Goal: Task Accomplishment & Management: Manage account settings

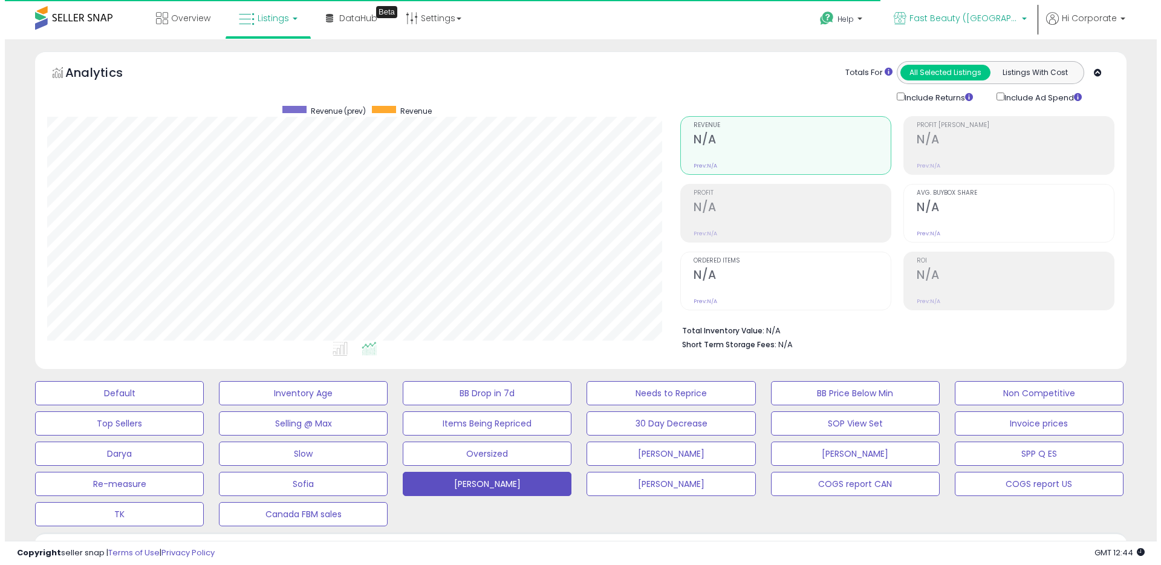
scroll to position [248, 633]
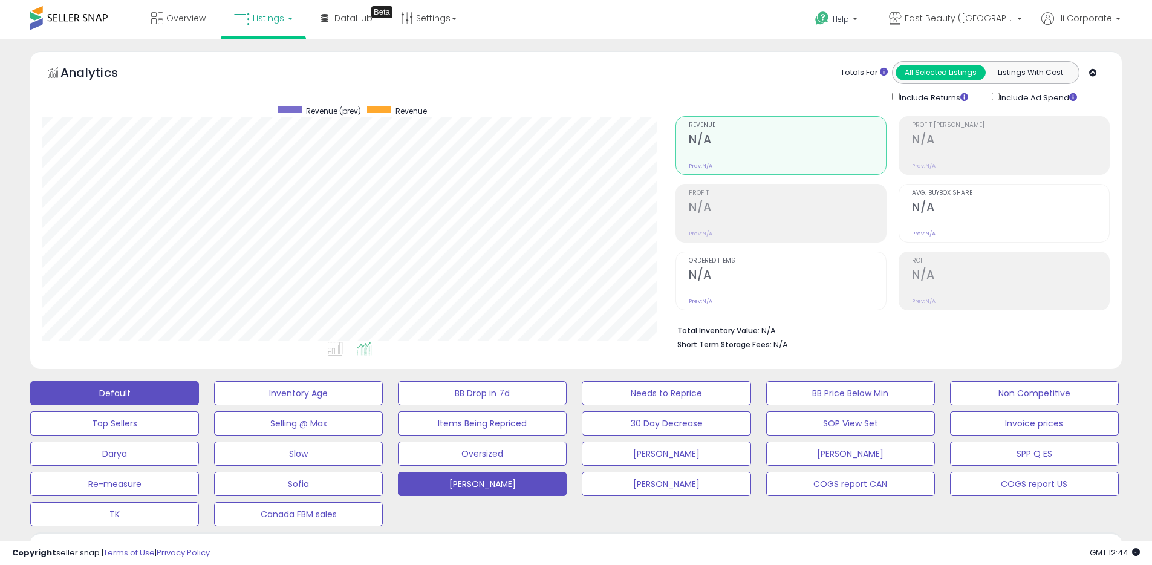
click at [105, 398] on button "Default" at bounding box center [114, 393] width 169 height 24
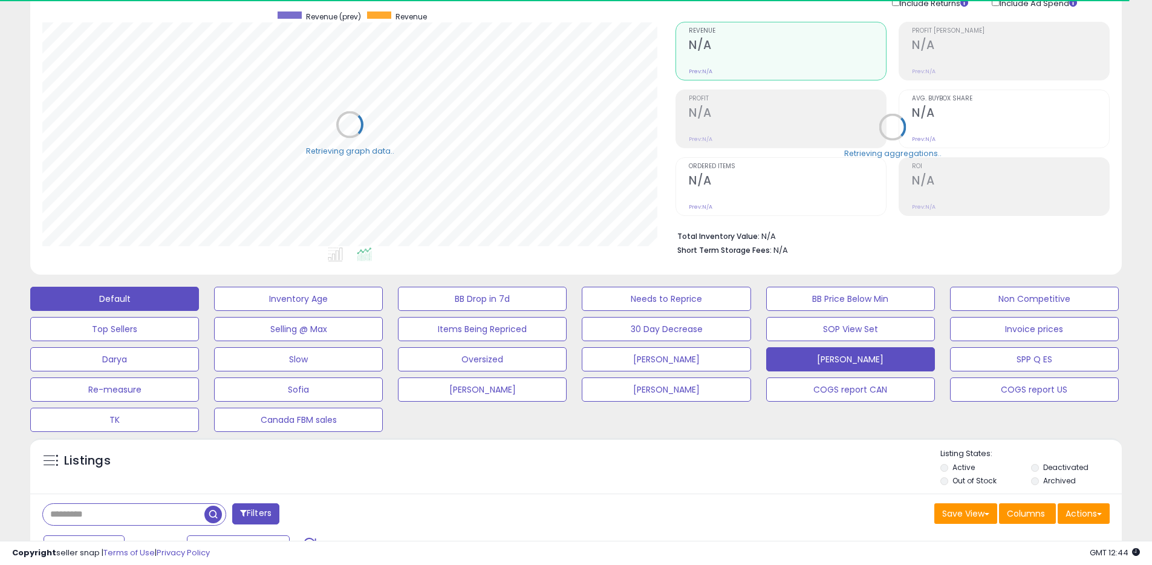
scroll to position [255, 0]
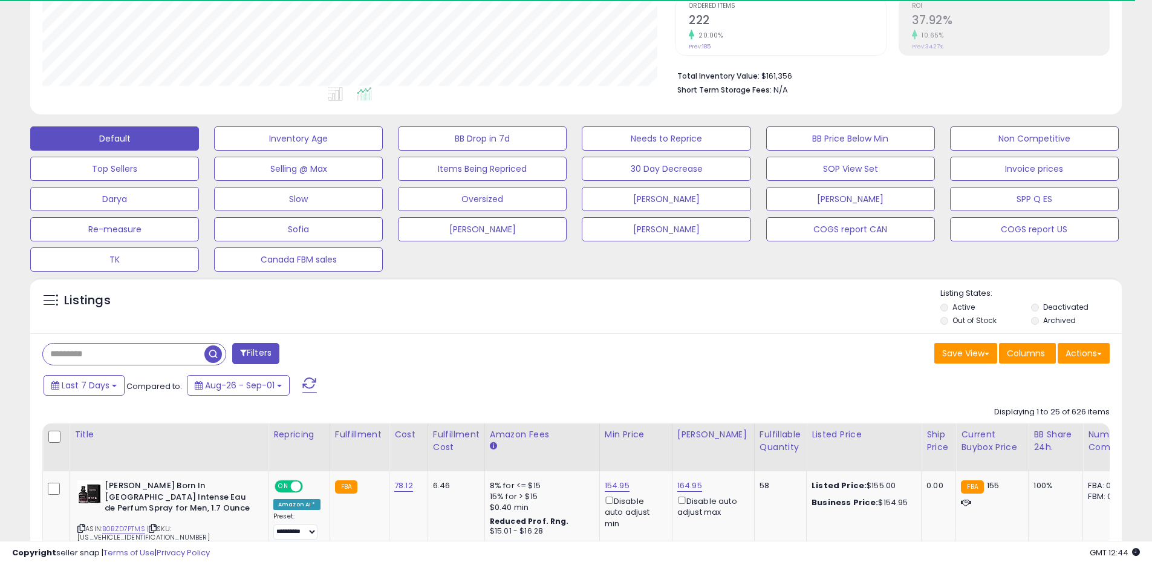
click at [1049, 313] on li "Deactivated" at bounding box center [1075, 308] width 89 height 13
click at [1051, 304] on label "Deactivated" at bounding box center [1065, 307] width 45 height 10
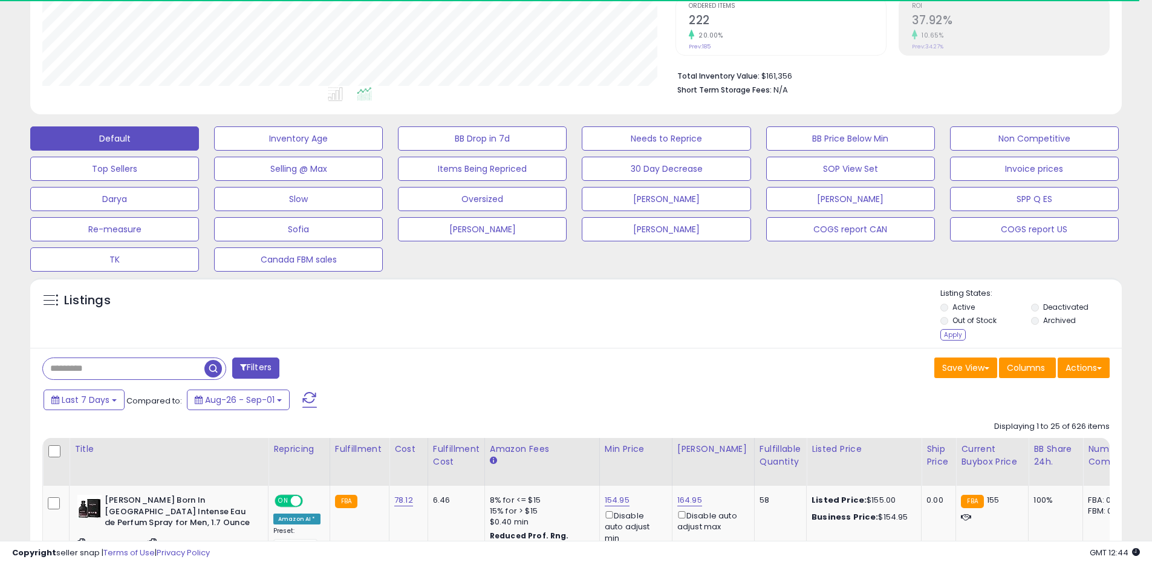
click at [1047, 319] on label "Archived" at bounding box center [1059, 320] width 33 height 10
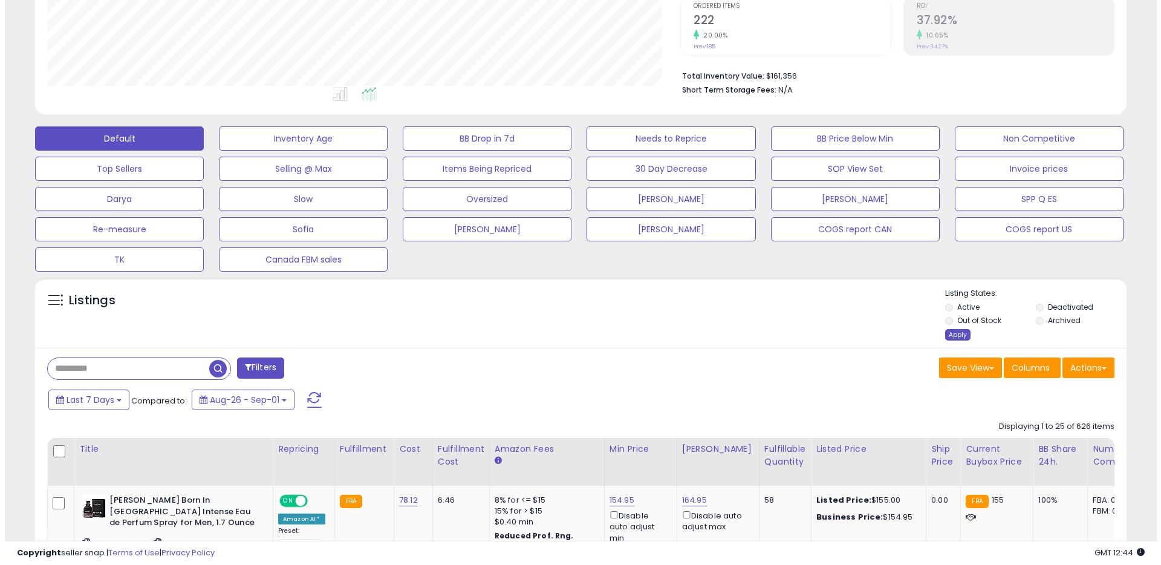
scroll to position [248, 633]
click at [947, 339] on div "Apply" at bounding box center [952, 334] width 25 height 11
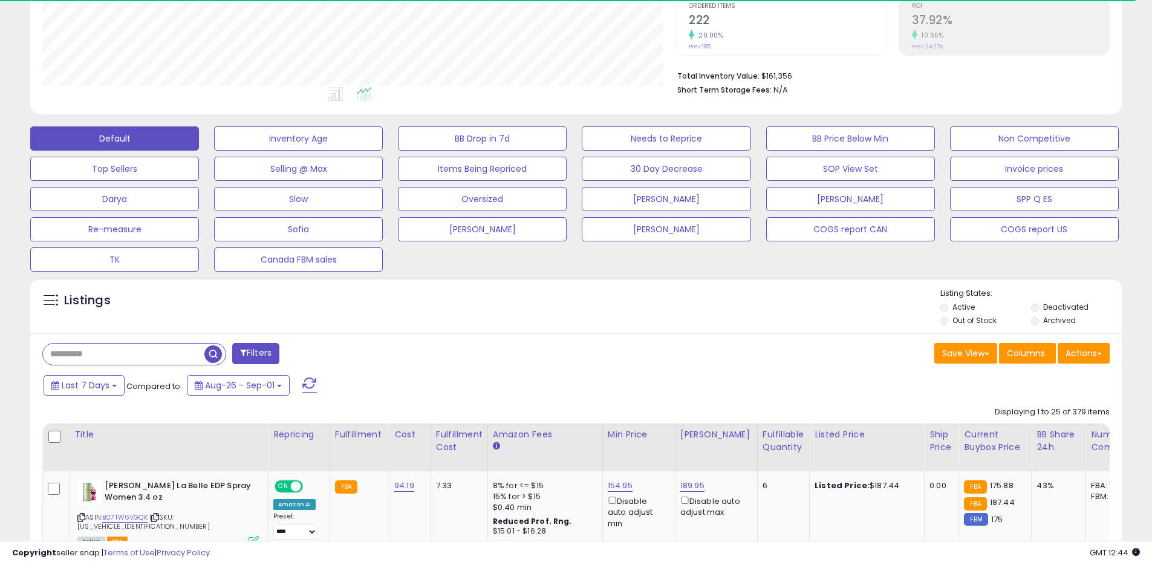
scroll to position [604349, 603964]
click at [103, 386] on span "Last 7 Days" at bounding box center [86, 385] width 48 height 12
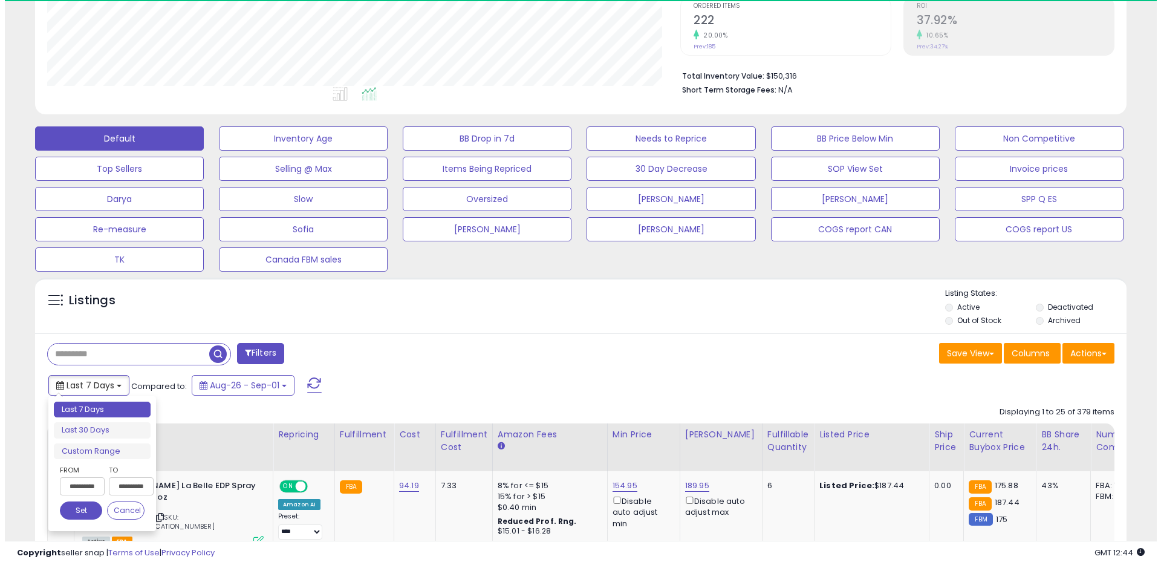
scroll to position [248, 633]
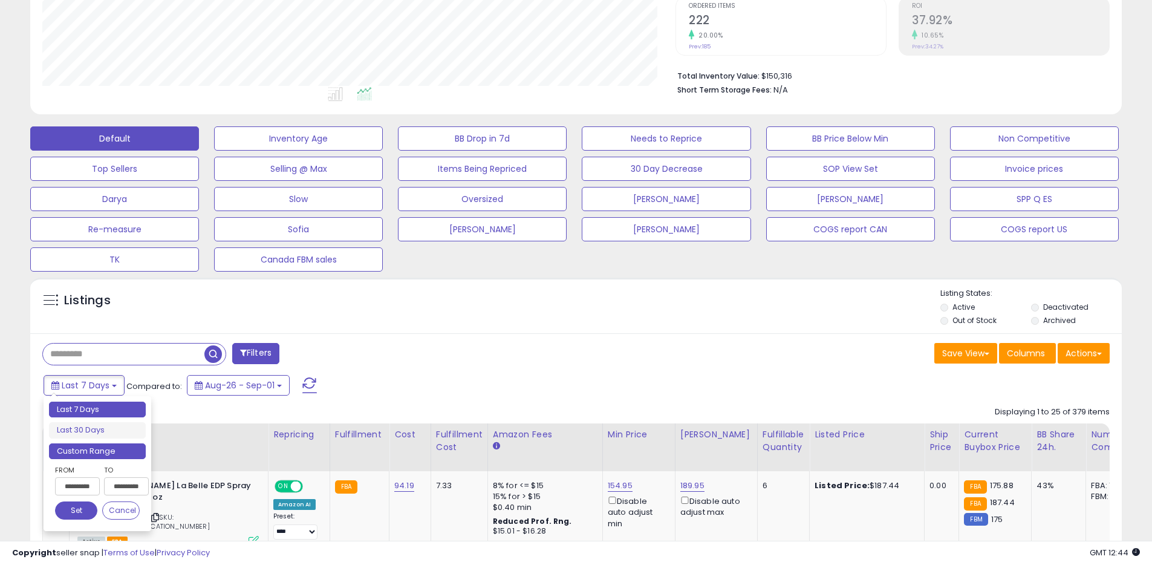
drag, startPoint x: 93, startPoint y: 452, endPoint x: 108, endPoint y: 447, distance: 15.9
click at [93, 452] on li "Custom Range" at bounding box center [97, 451] width 97 height 16
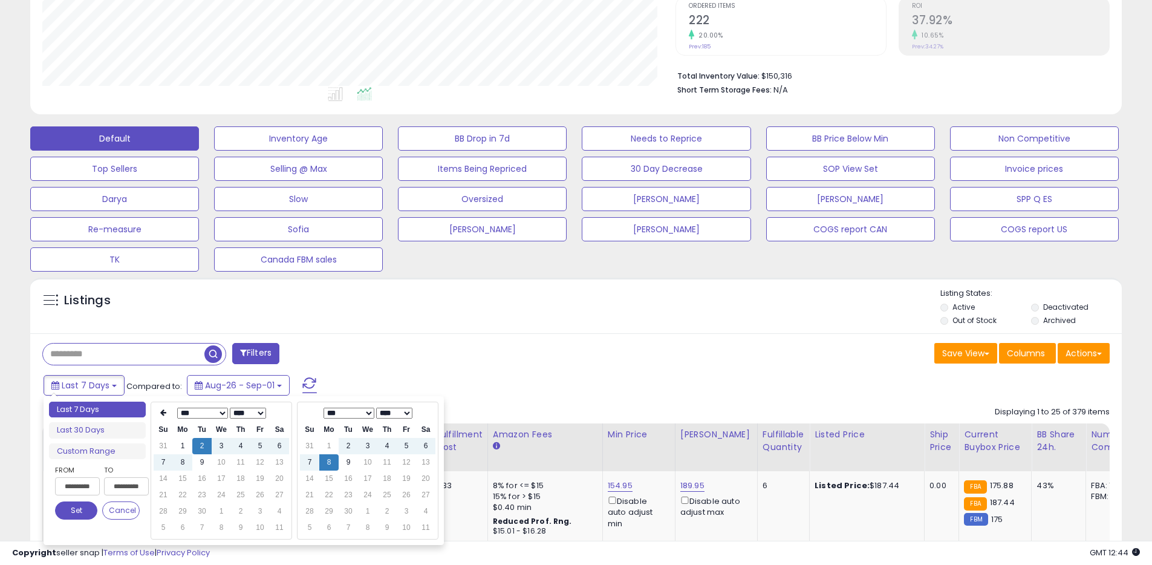
click at [250, 415] on select "**** **** **** **** **** **** **** **** **** **** **** **** **** **** **** ****…" at bounding box center [248, 412] width 36 height 11
type input "**********"
click at [166, 480] on td "8" at bounding box center [163, 478] width 19 height 16
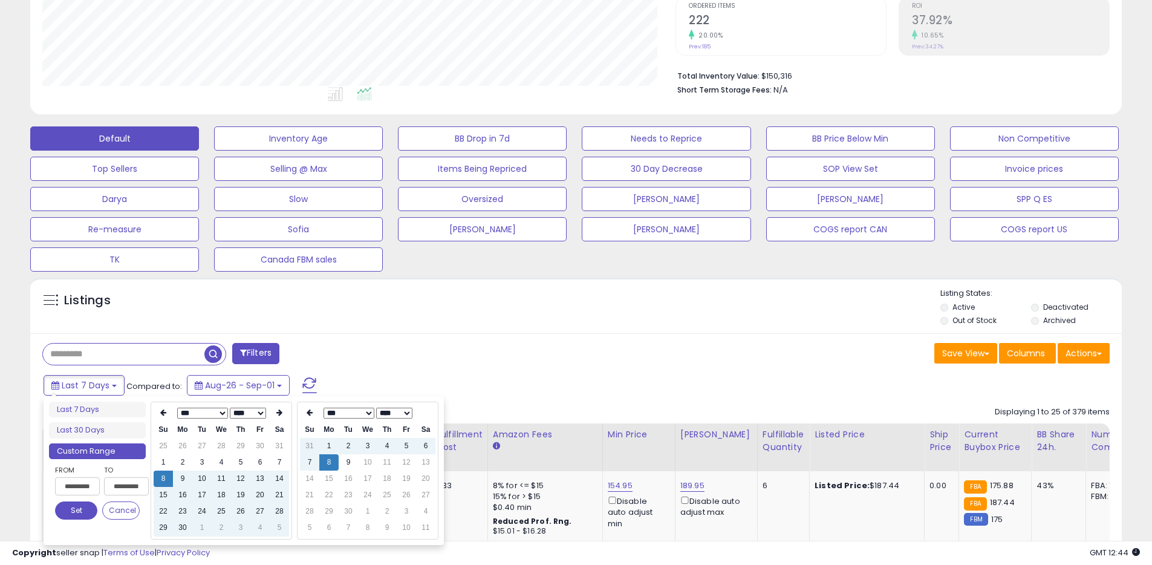
click at [81, 514] on button "Set" at bounding box center [76, 510] width 42 height 18
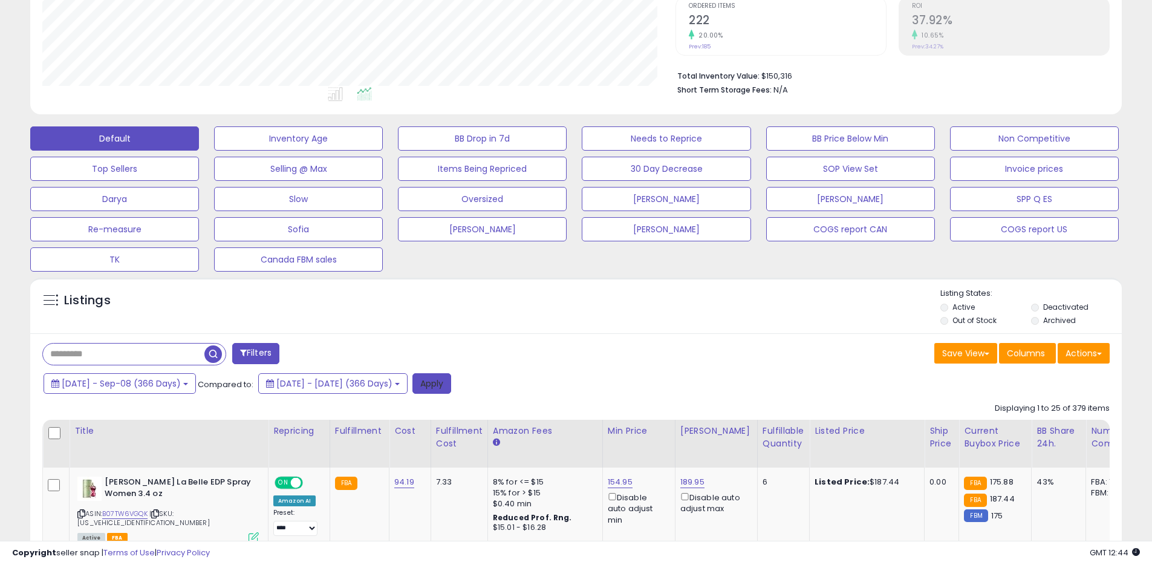
click at [451, 382] on button "Apply" at bounding box center [431, 383] width 39 height 21
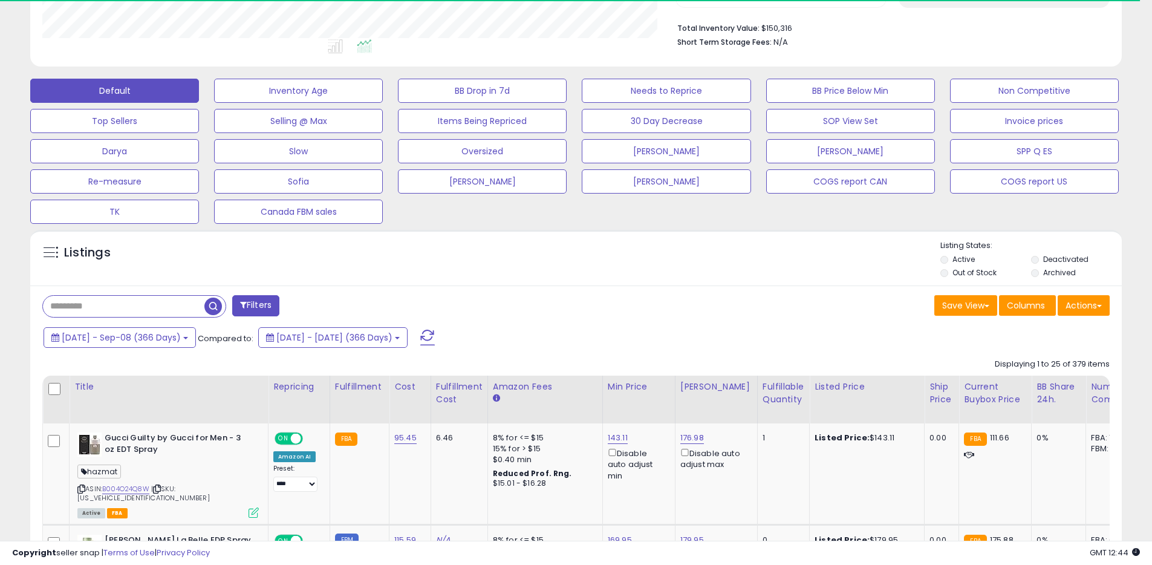
scroll to position [407, 0]
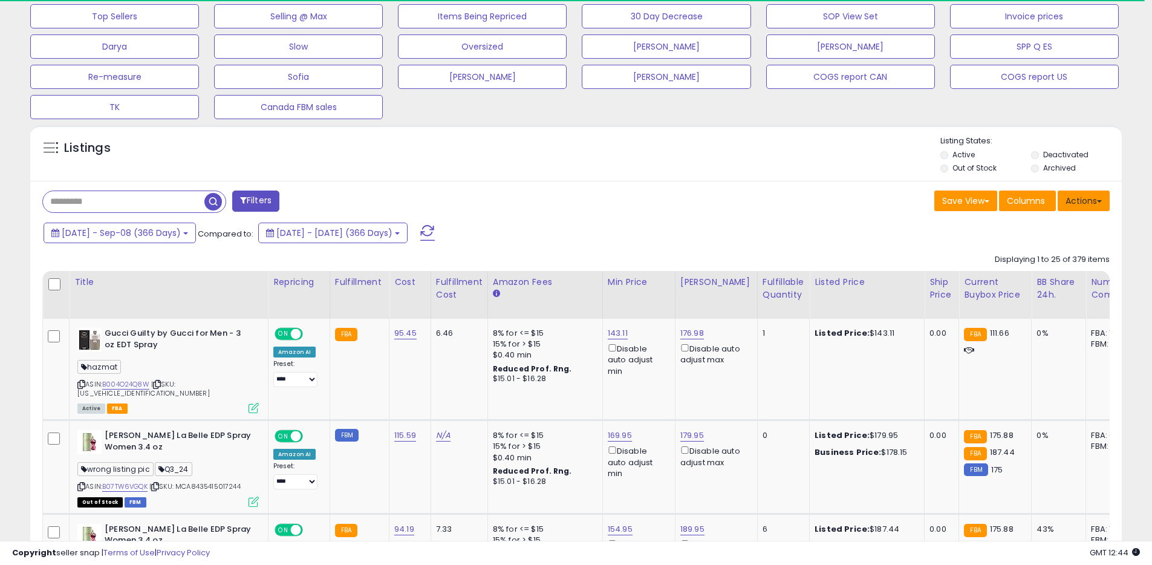
click at [1067, 208] on button "Actions" at bounding box center [1083, 200] width 52 height 21
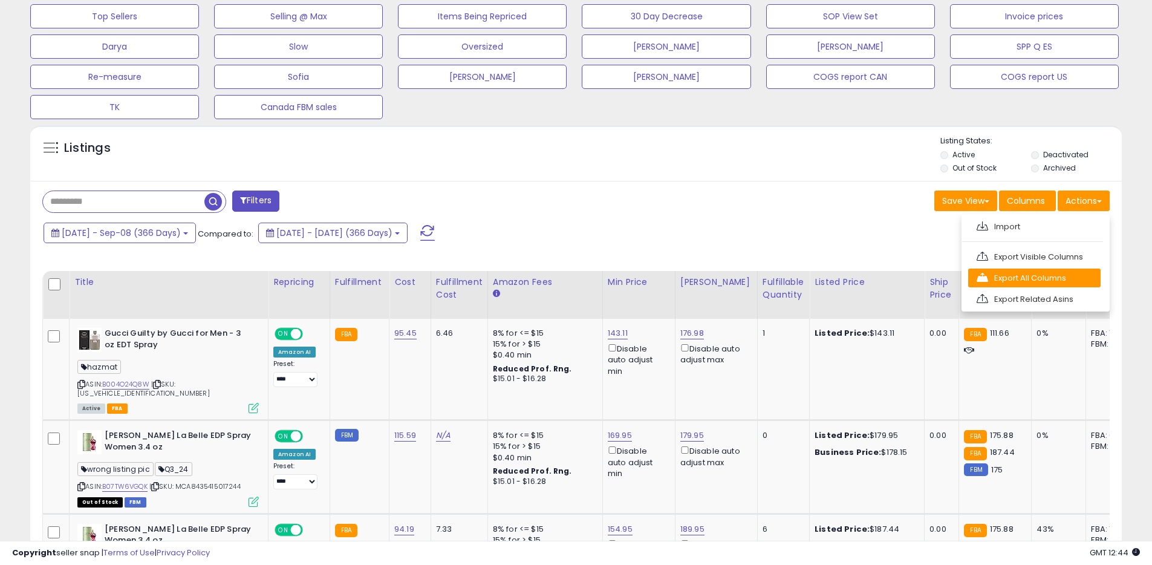
click at [1028, 274] on link "Export All Columns" at bounding box center [1034, 277] width 132 height 19
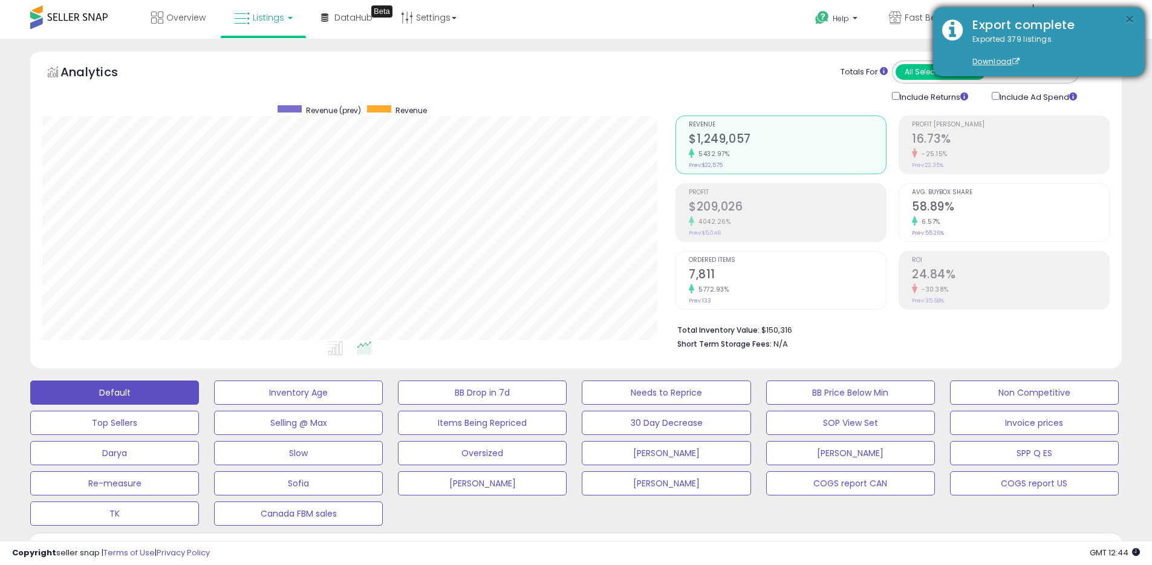
scroll to position [0, 0]
click at [1131, 21] on button "×" at bounding box center [1130, 19] width 10 height 15
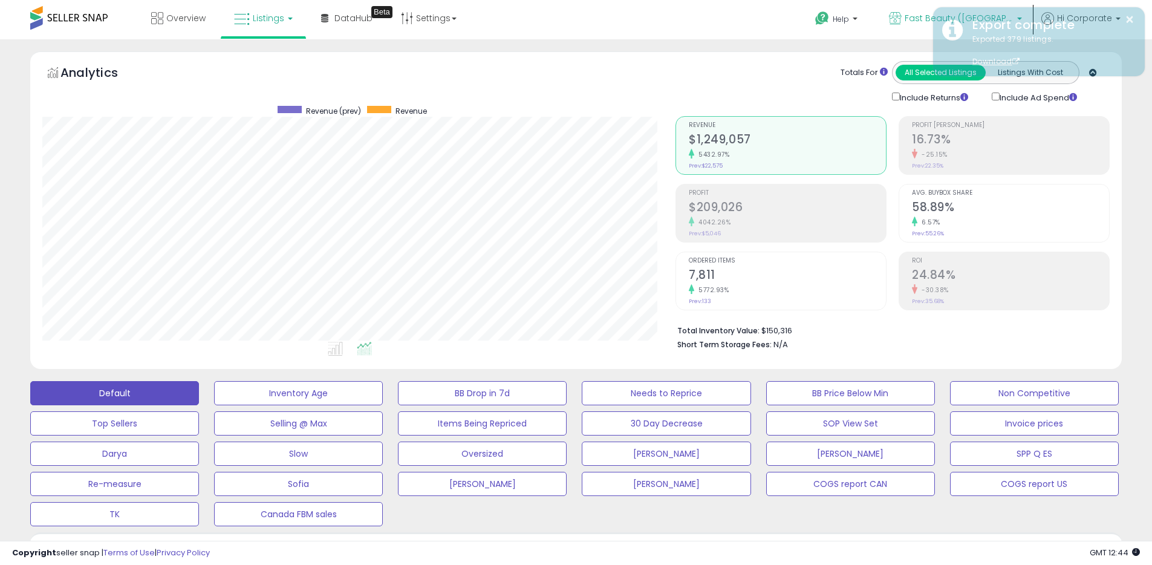
click at [901, 19] on icon at bounding box center [895, 18] width 13 height 13
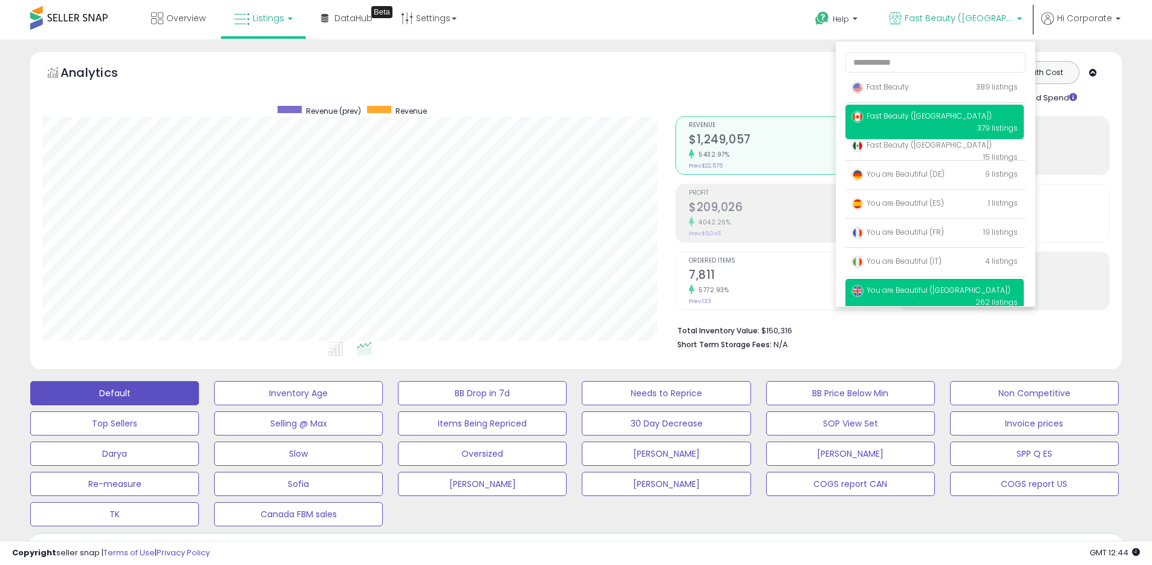
click at [898, 285] on span "You are Beautiful ([GEOGRAPHIC_DATA])" at bounding box center [930, 290] width 159 height 10
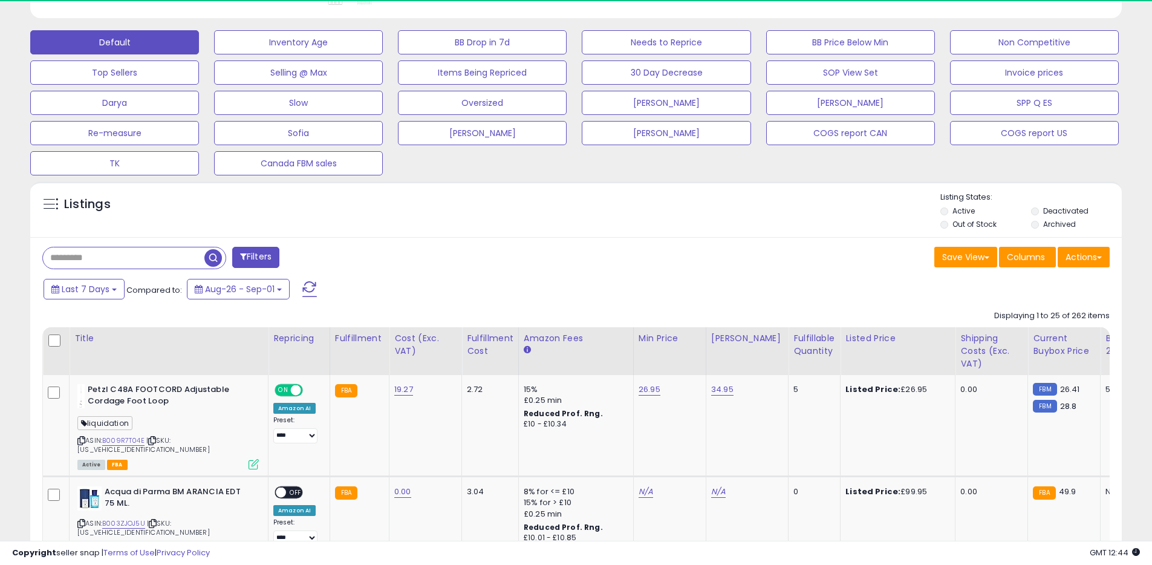
scroll to position [248, 633]
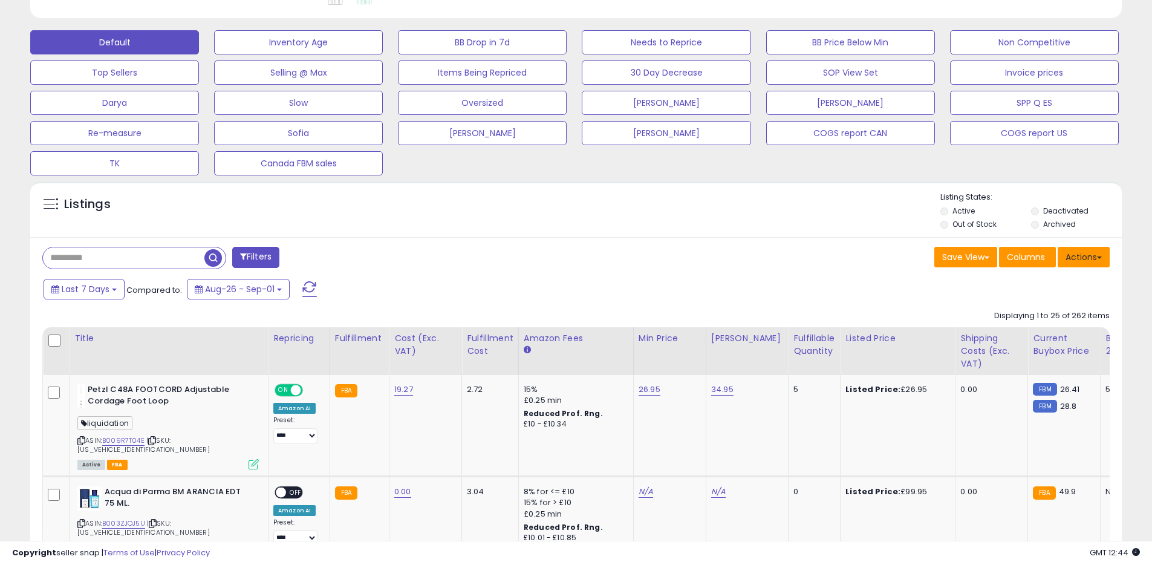
click at [1083, 264] on button "Actions" at bounding box center [1083, 257] width 52 height 21
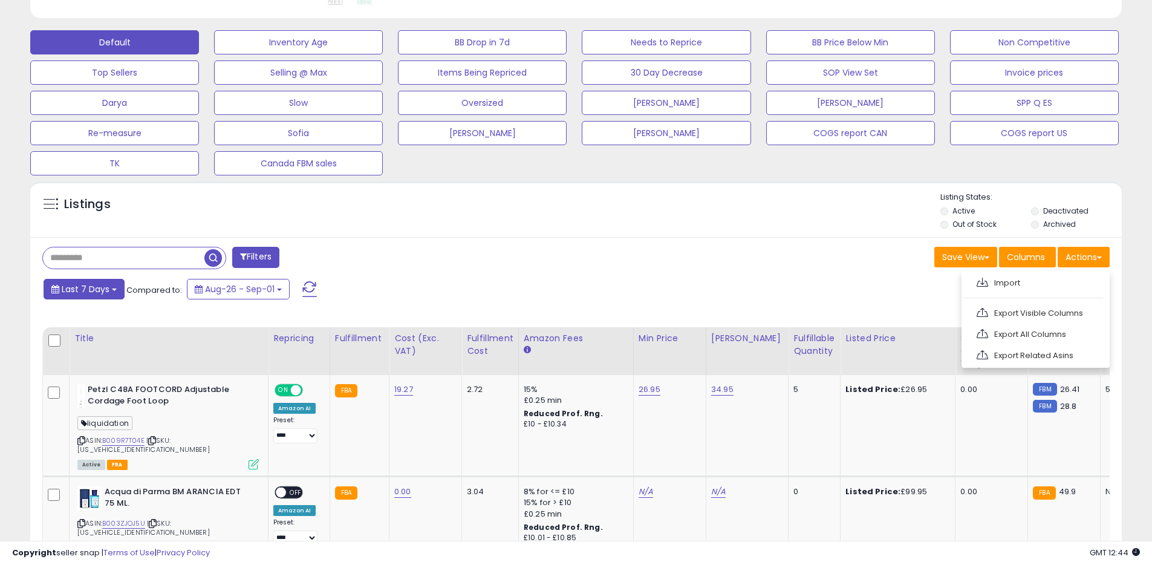
click at [104, 296] on button "Last 7 Days" at bounding box center [84, 289] width 81 height 21
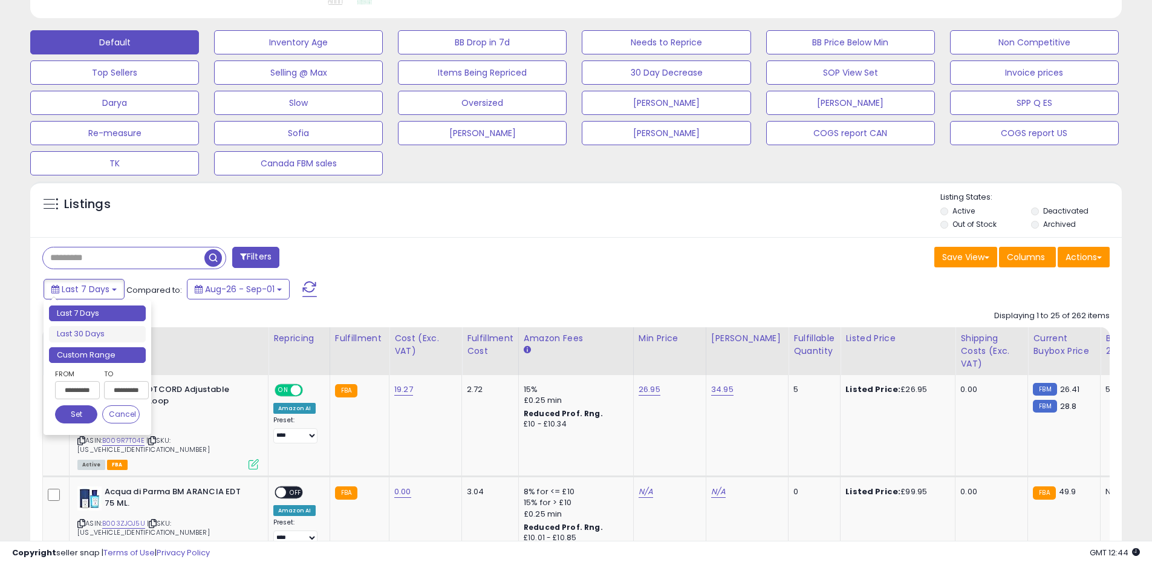
click at [109, 354] on li "Custom Range" at bounding box center [97, 355] width 97 height 16
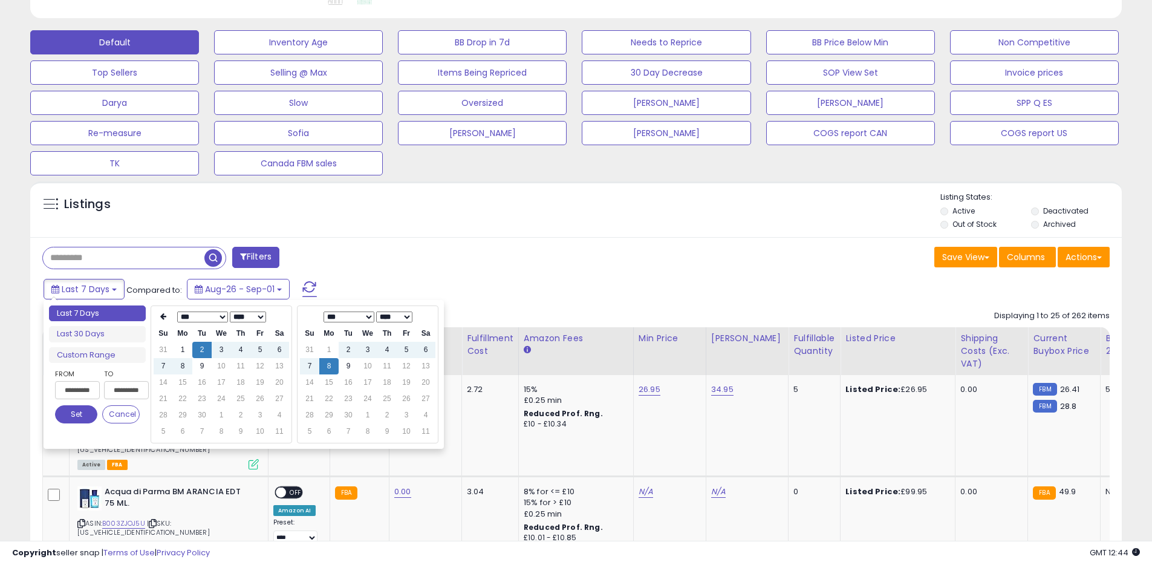
click at [247, 317] on select "**** **** **** **** **** **** **** **** **** **** **** **** **** **** **** ****…" at bounding box center [248, 316] width 36 height 11
type input "**********"
click at [157, 386] on td "8" at bounding box center [163, 382] width 19 height 16
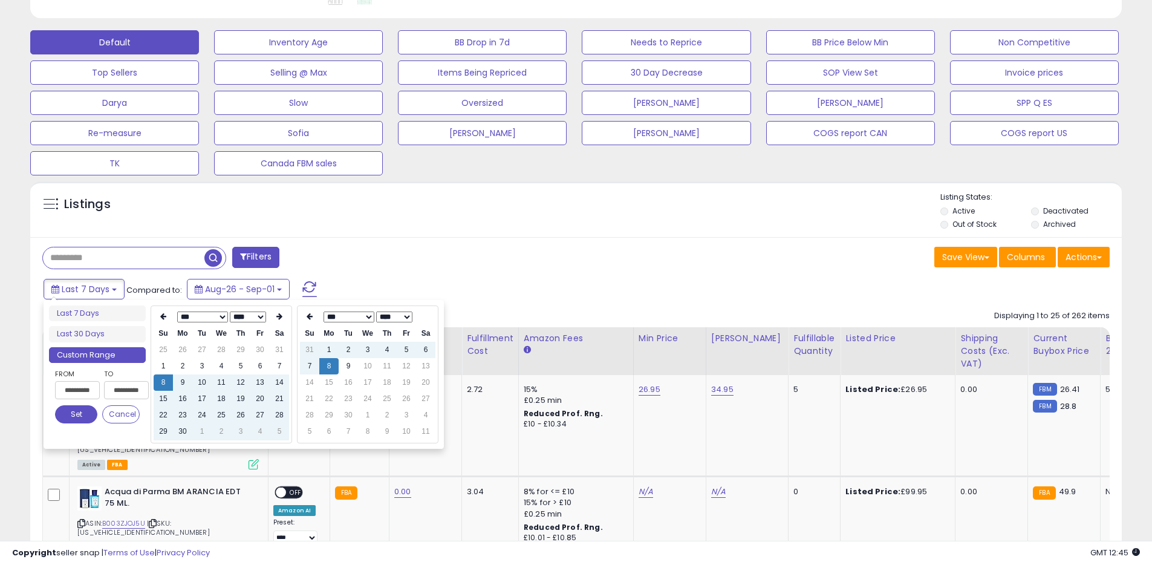
click at [84, 415] on button "Set" at bounding box center [76, 414] width 42 height 18
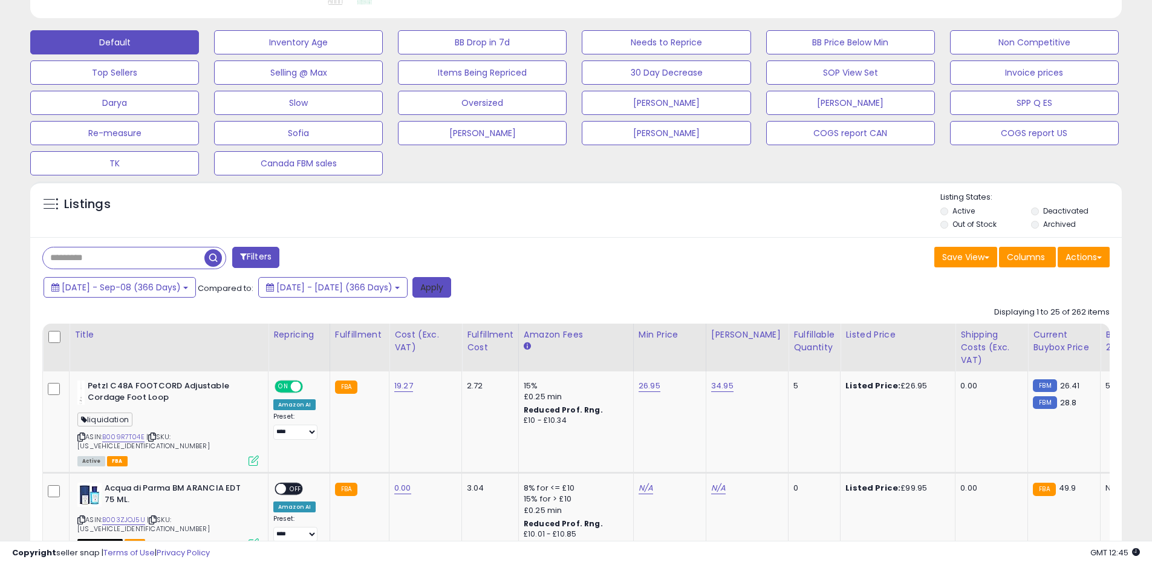
click at [451, 287] on button "Apply" at bounding box center [431, 287] width 39 height 21
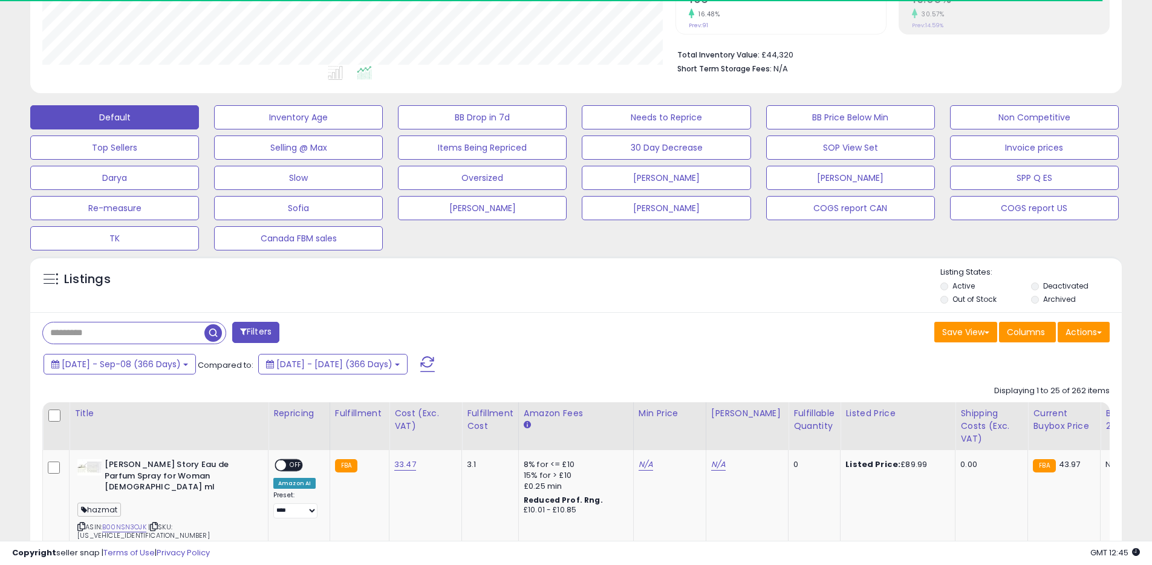
scroll to position [604349, 603964]
click at [1091, 336] on button "Actions" at bounding box center [1083, 332] width 52 height 21
click at [1024, 411] on link "Export All Columns" at bounding box center [1034, 409] width 132 height 19
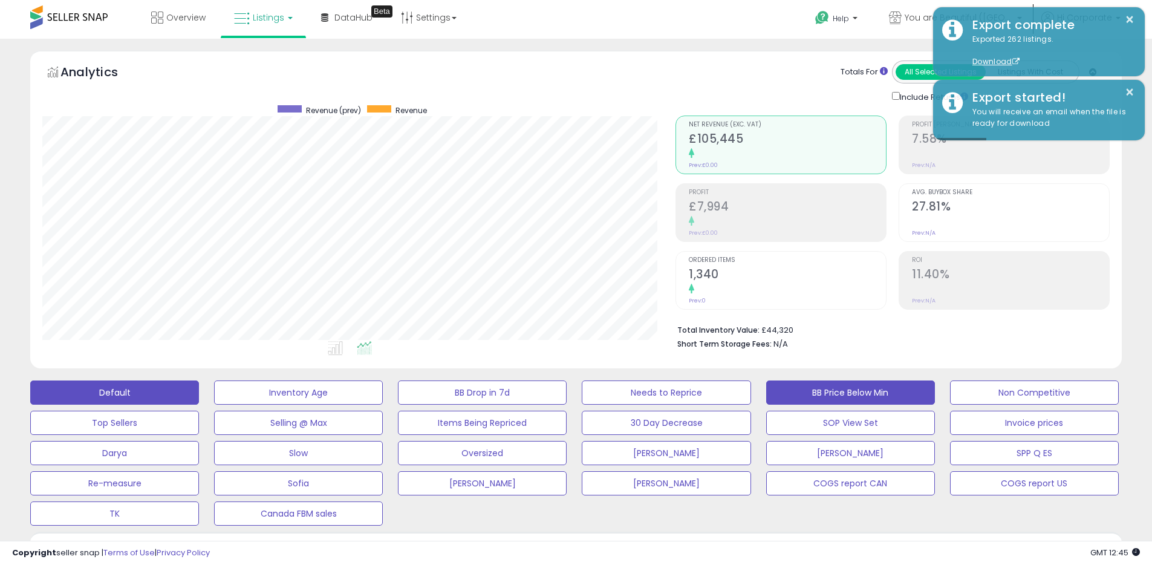
scroll to position [0, 0]
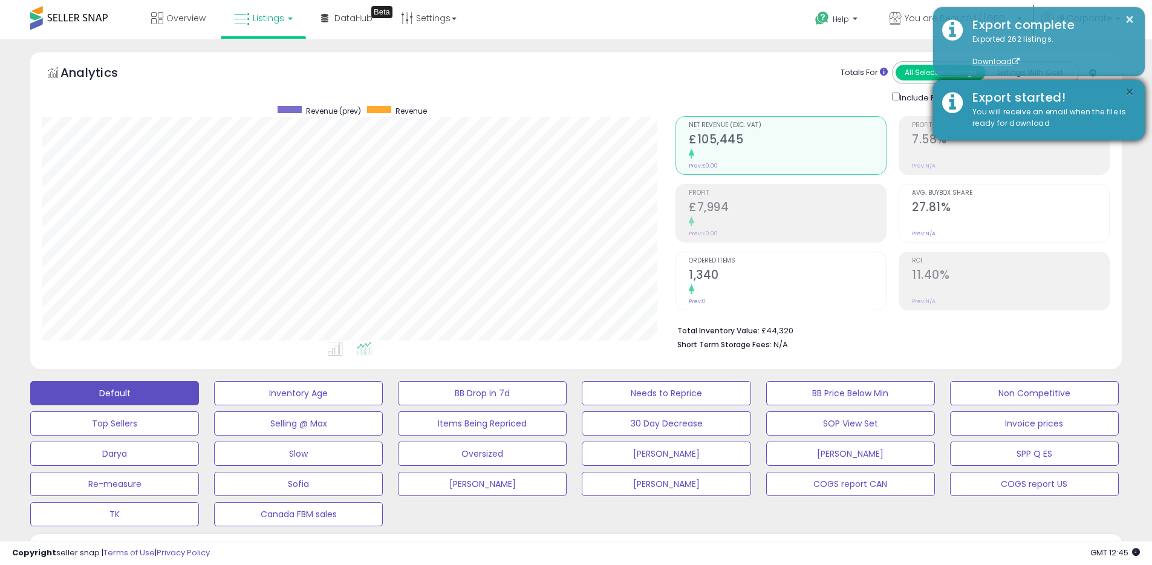
click at [1129, 89] on button "×" at bounding box center [1130, 92] width 10 height 15
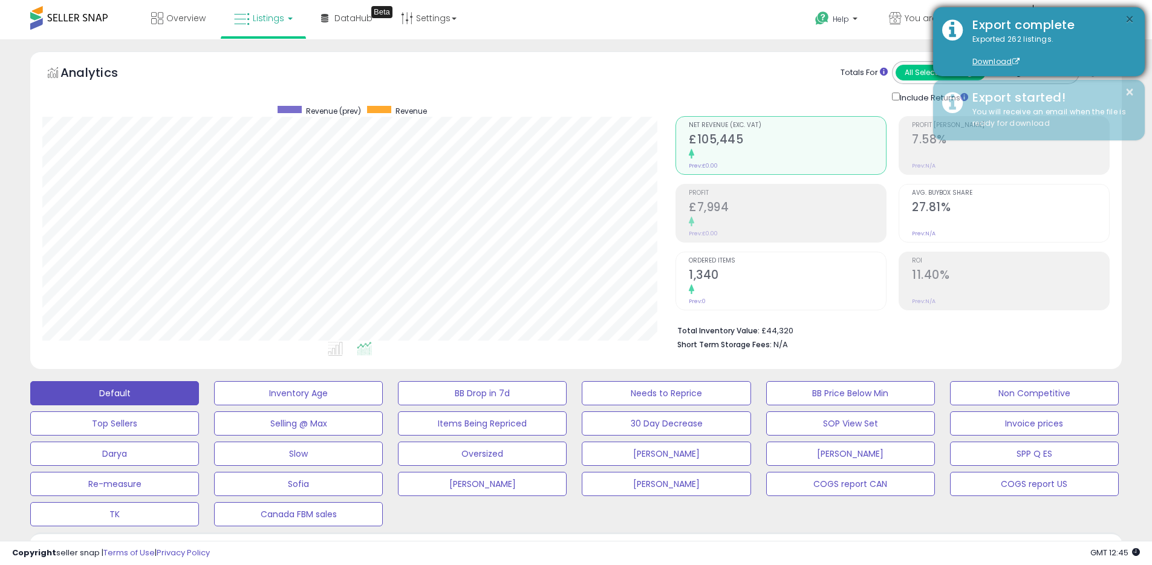
click at [1126, 18] on button "×" at bounding box center [1130, 19] width 10 height 15
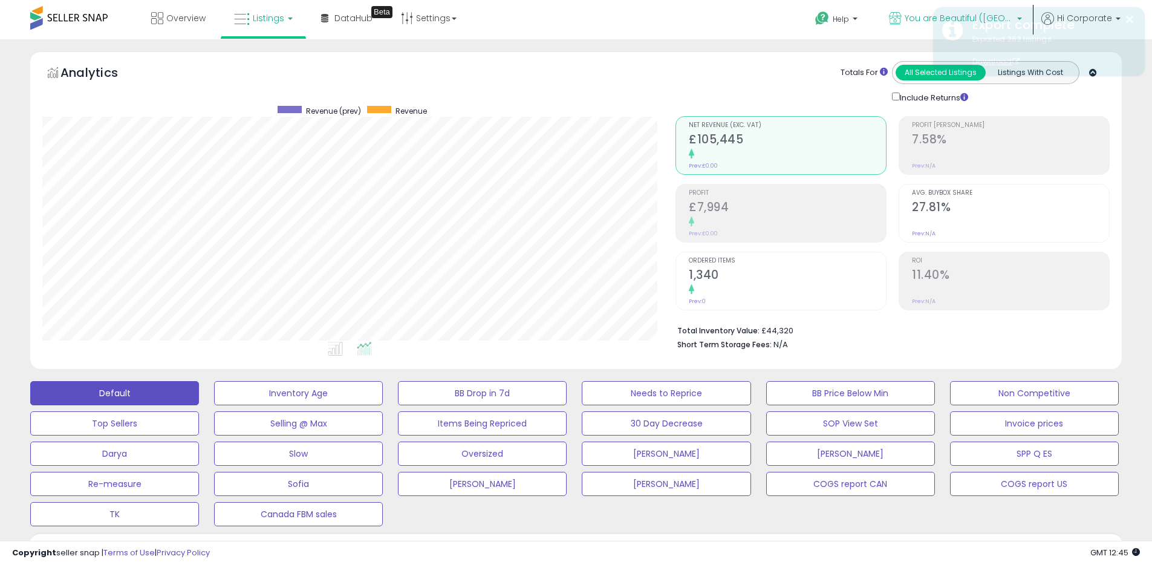
click at [901, 19] on icon at bounding box center [895, 18] width 13 height 13
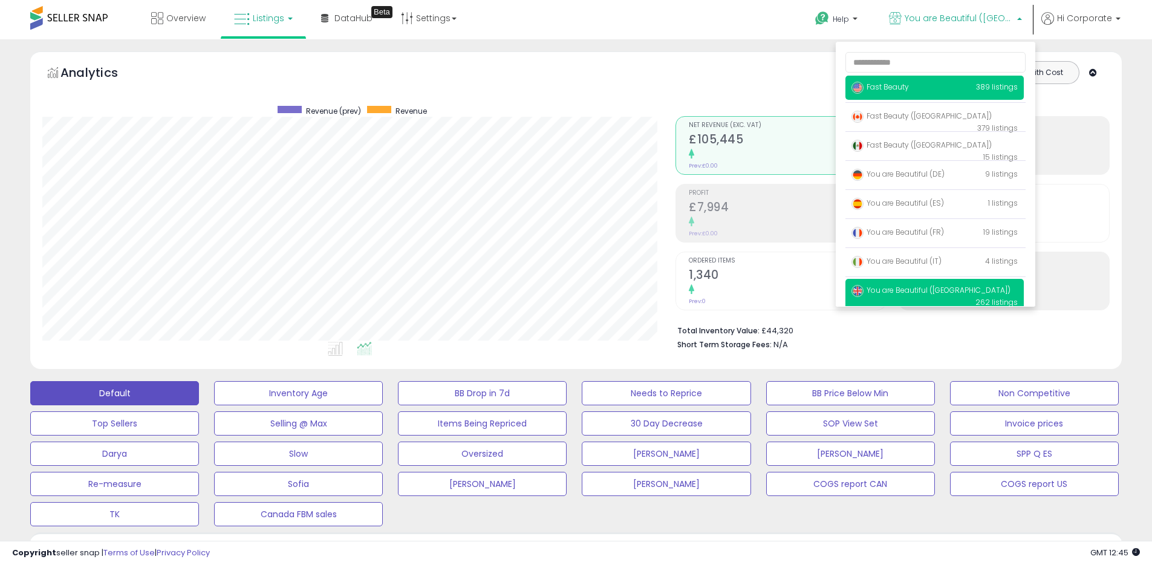
click at [885, 88] on span "Fast Beauty" at bounding box center [879, 87] width 57 height 10
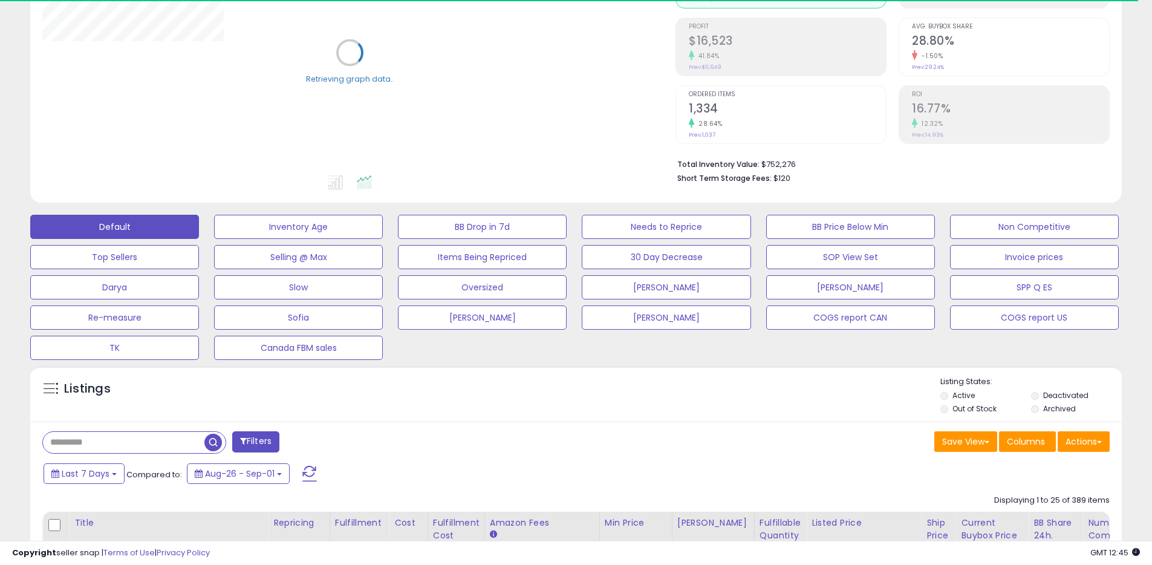
scroll to position [367, 0]
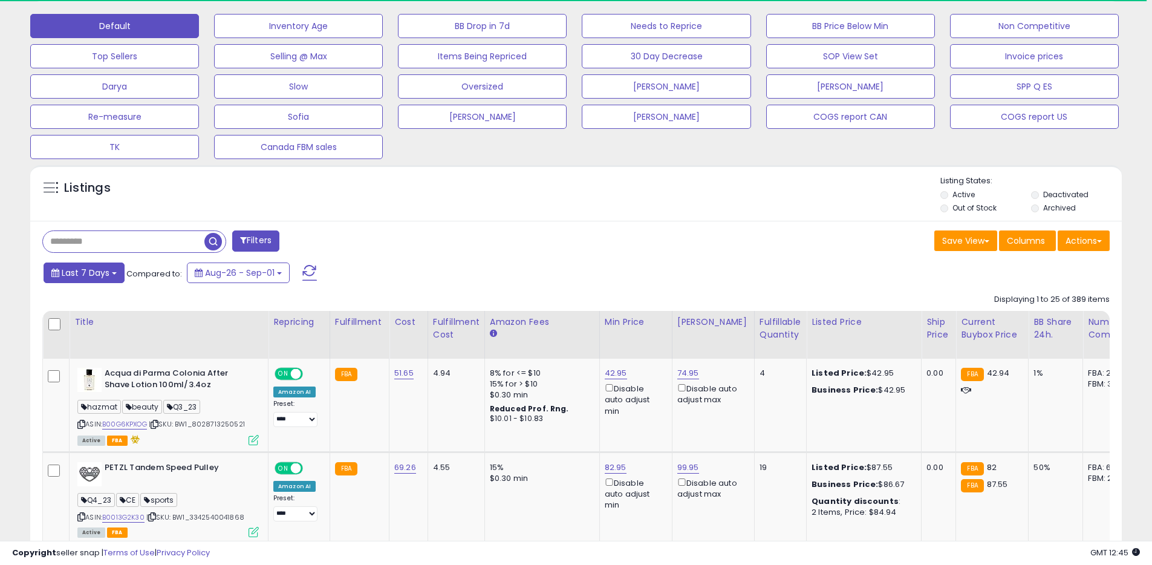
click at [77, 269] on span "Last 7 Days" at bounding box center [86, 273] width 48 height 12
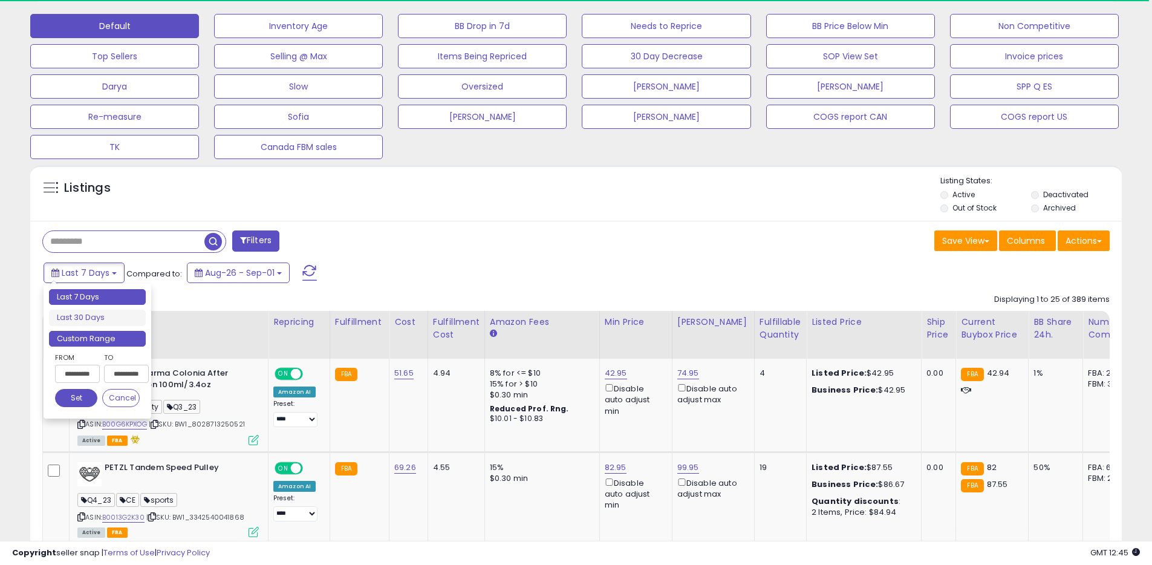
click at [96, 340] on li "Custom Range" at bounding box center [97, 339] width 97 height 16
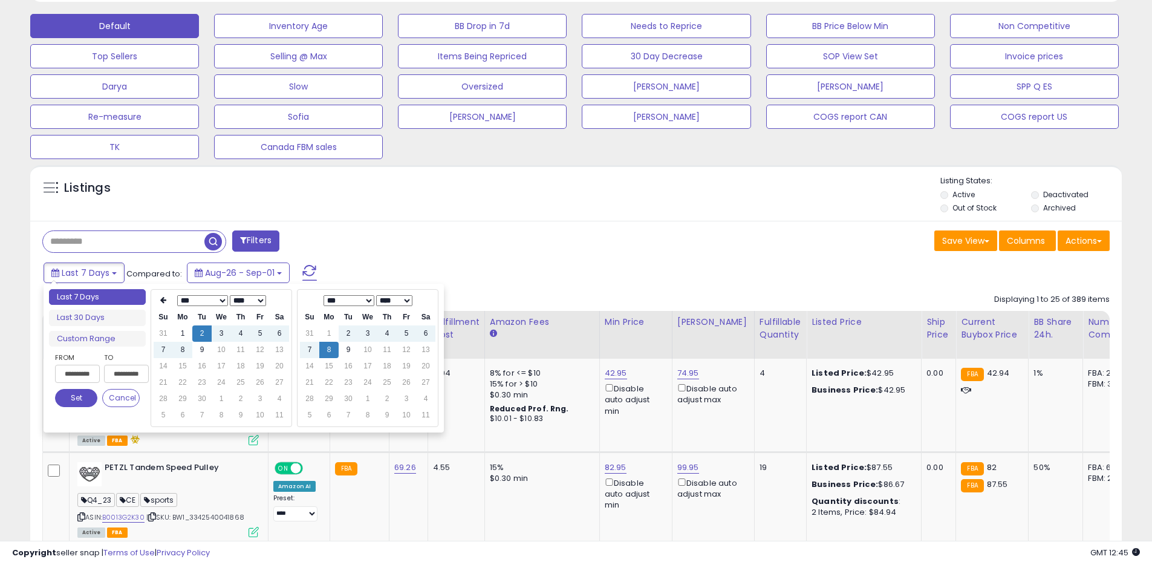
scroll to position [248, 633]
click at [256, 302] on select "**** **** **** **** **** **** **** **** **** **** **** **** **** **** **** ****…" at bounding box center [248, 300] width 36 height 11
type input "**********"
click at [167, 368] on td "8" at bounding box center [163, 366] width 19 height 16
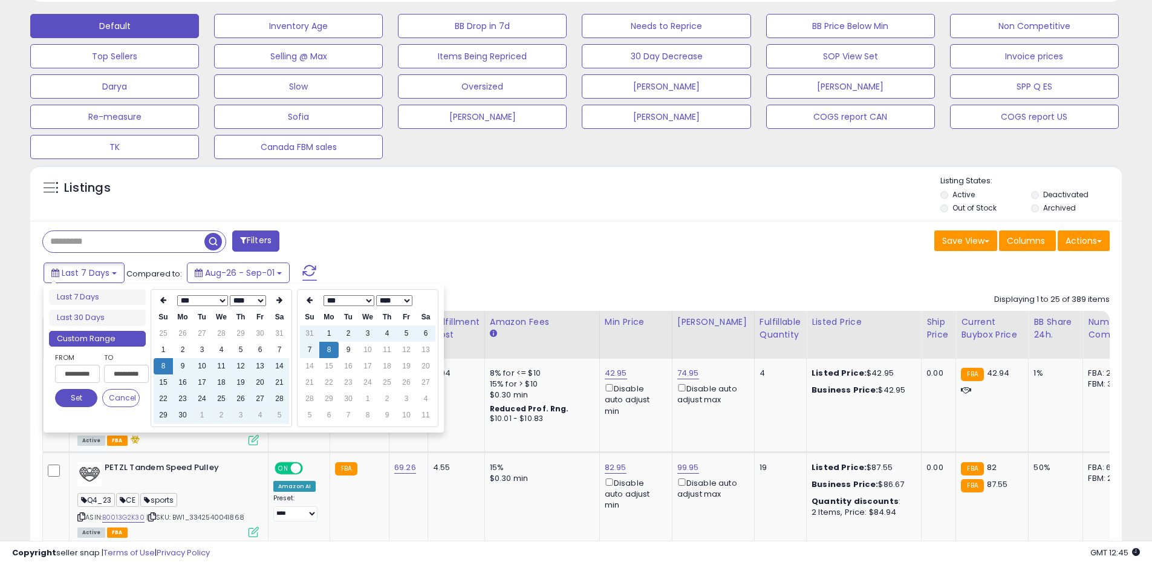
click at [83, 394] on button "Set" at bounding box center [76, 398] width 42 height 18
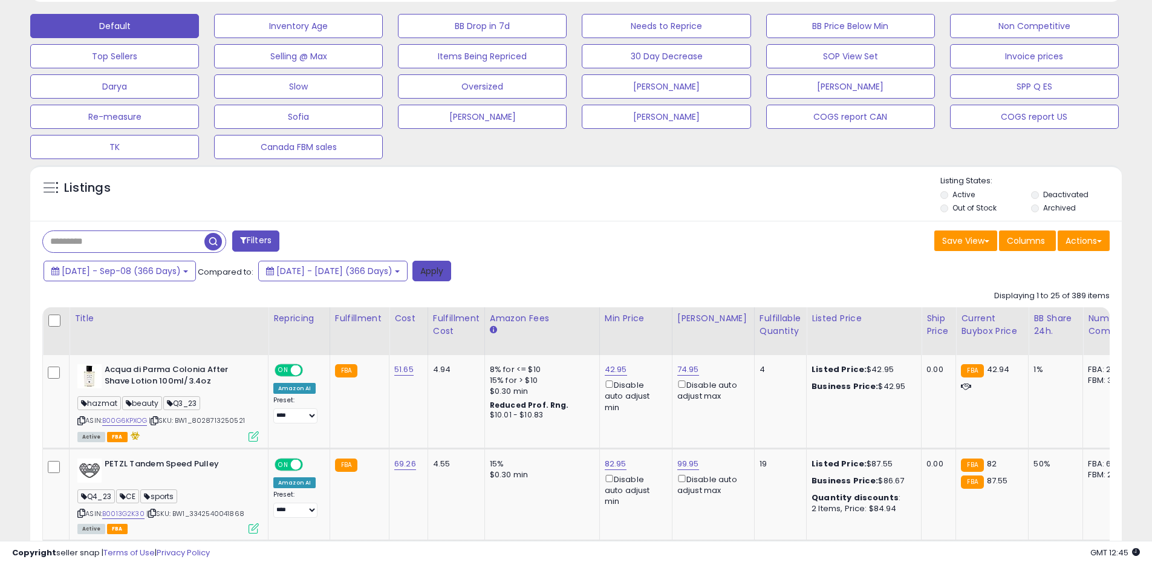
click at [451, 271] on button "Apply" at bounding box center [431, 271] width 39 height 21
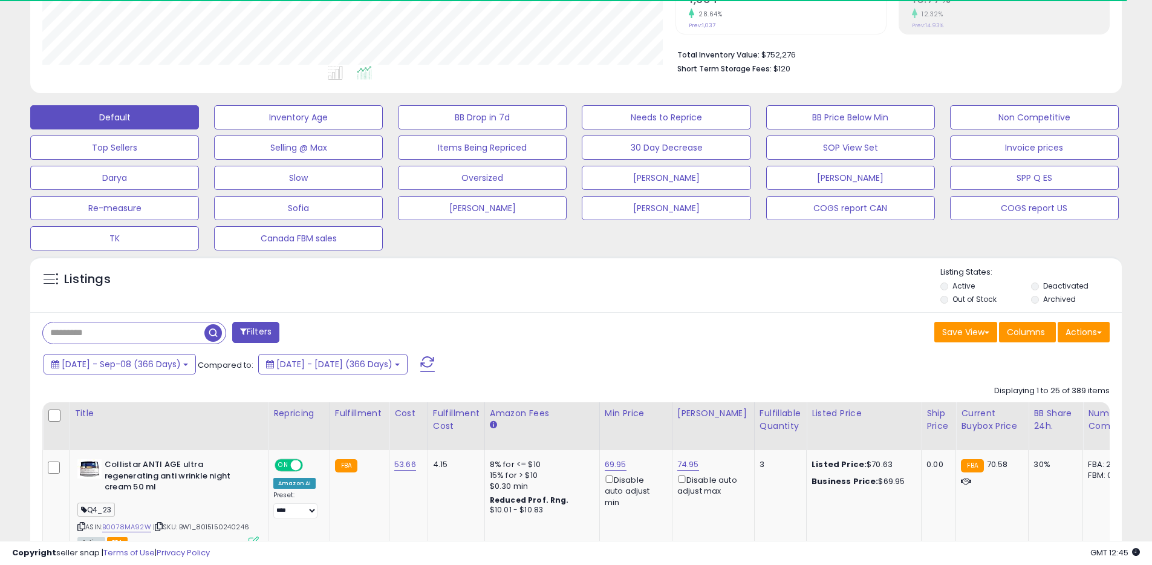
scroll to position [604349, 603964]
click at [1095, 322] on div "Actions Import Export Visible Columns Export All Columns Export Related Asins" at bounding box center [1083, 334] width 52 height 24
click at [1092, 325] on button "Actions" at bounding box center [1083, 332] width 52 height 21
click at [1019, 405] on link "Export All Columns" at bounding box center [1034, 409] width 132 height 19
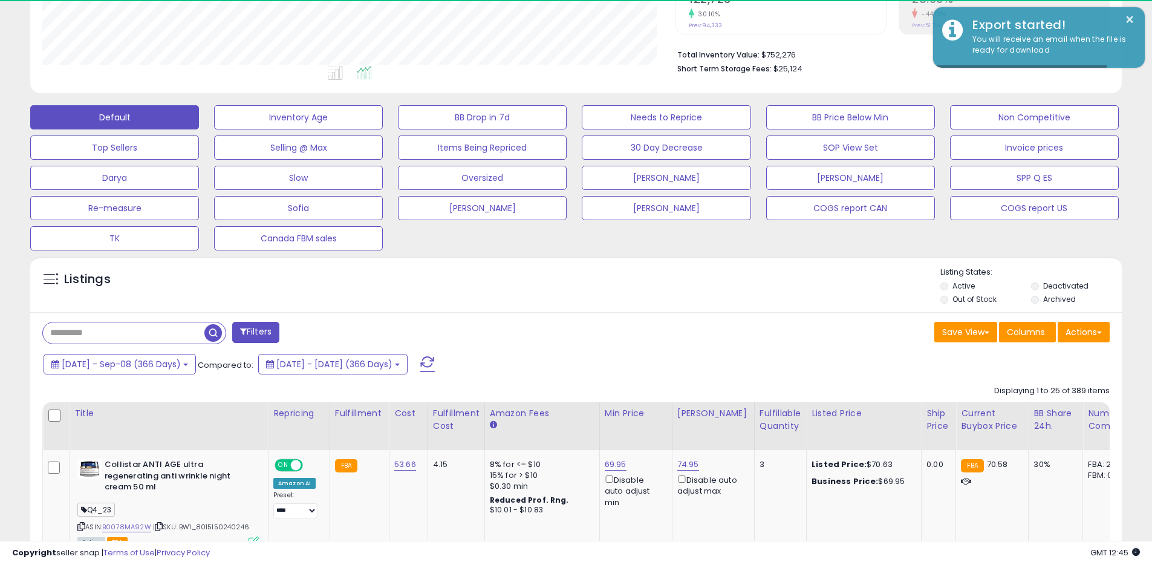
scroll to position [248, 633]
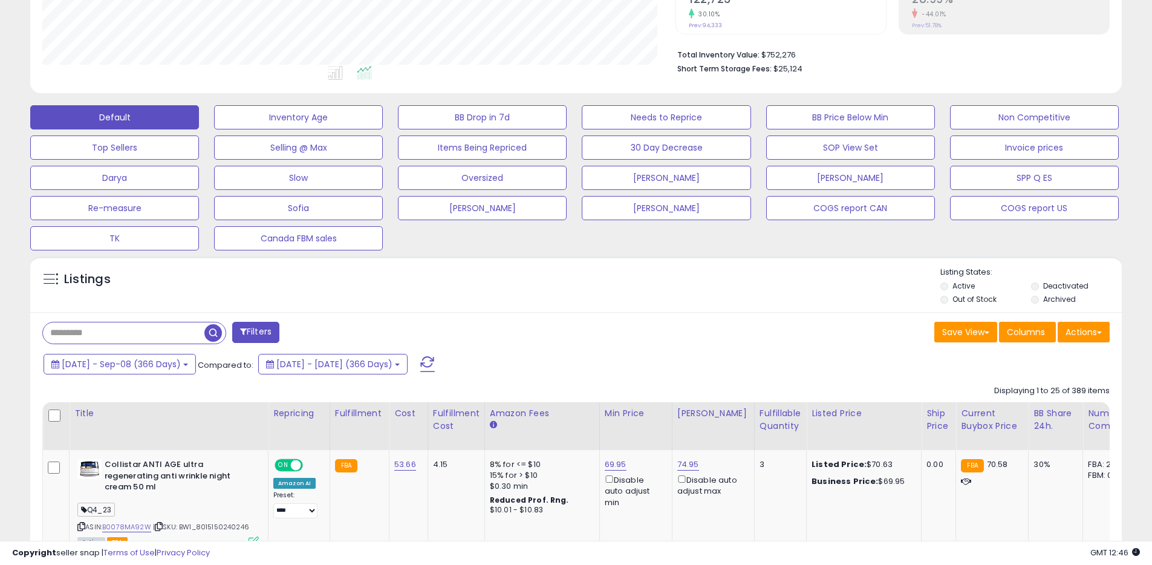
click at [769, 297] on div "Listings" at bounding box center [575, 287] width 1091 height 41
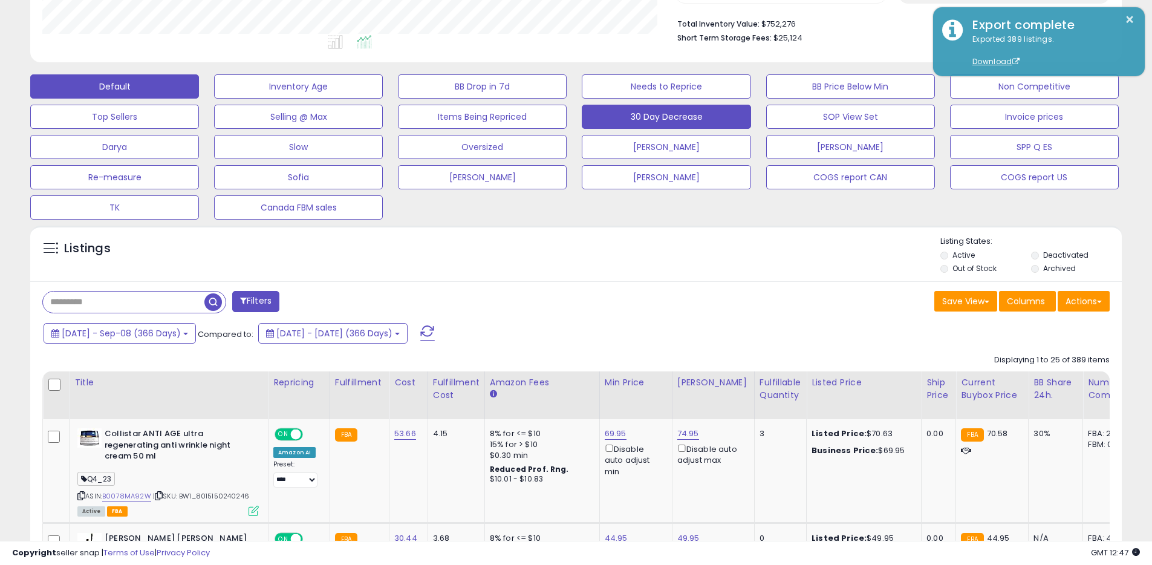
scroll to position [0, 0]
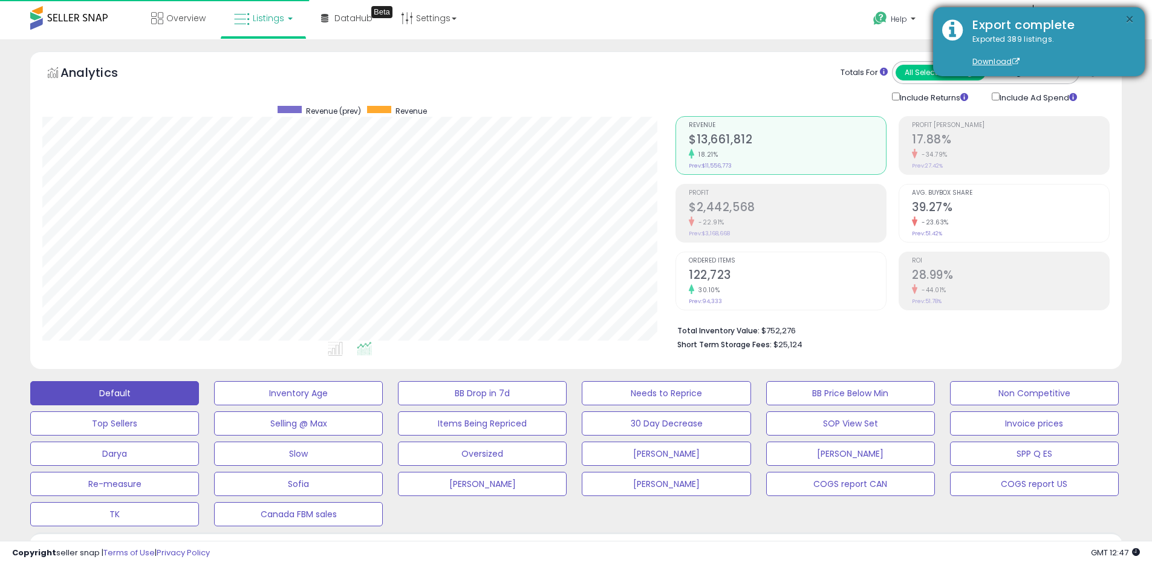
click at [1129, 20] on button "×" at bounding box center [1130, 19] width 10 height 15
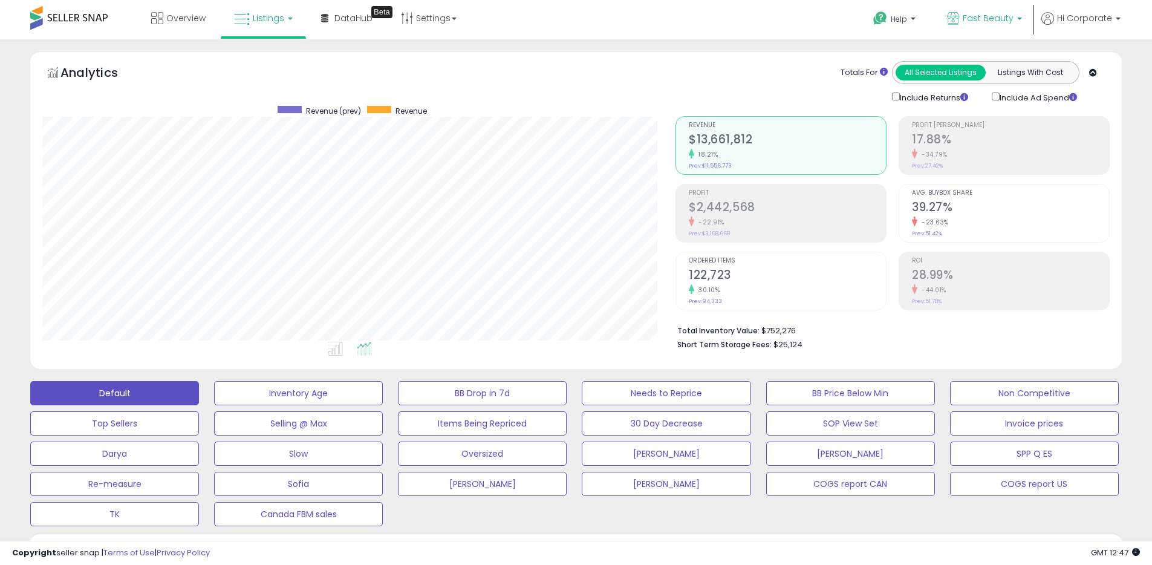
click at [958, 16] on icon at bounding box center [953, 18] width 13 height 13
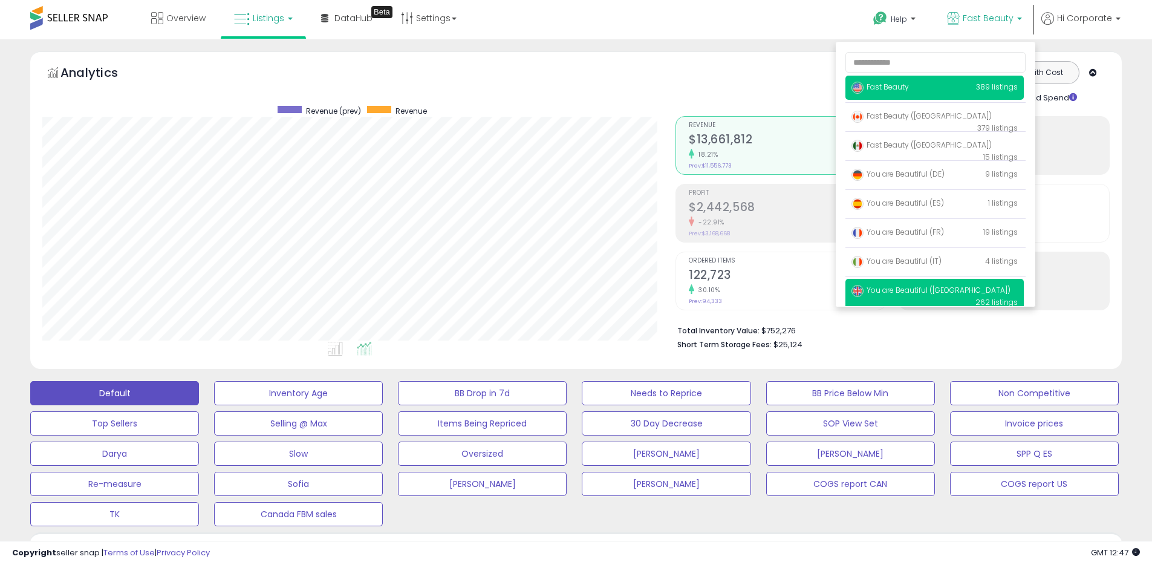
click at [892, 290] on span "You are Beautiful ([GEOGRAPHIC_DATA])" at bounding box center [930, 290] width 159 height 10
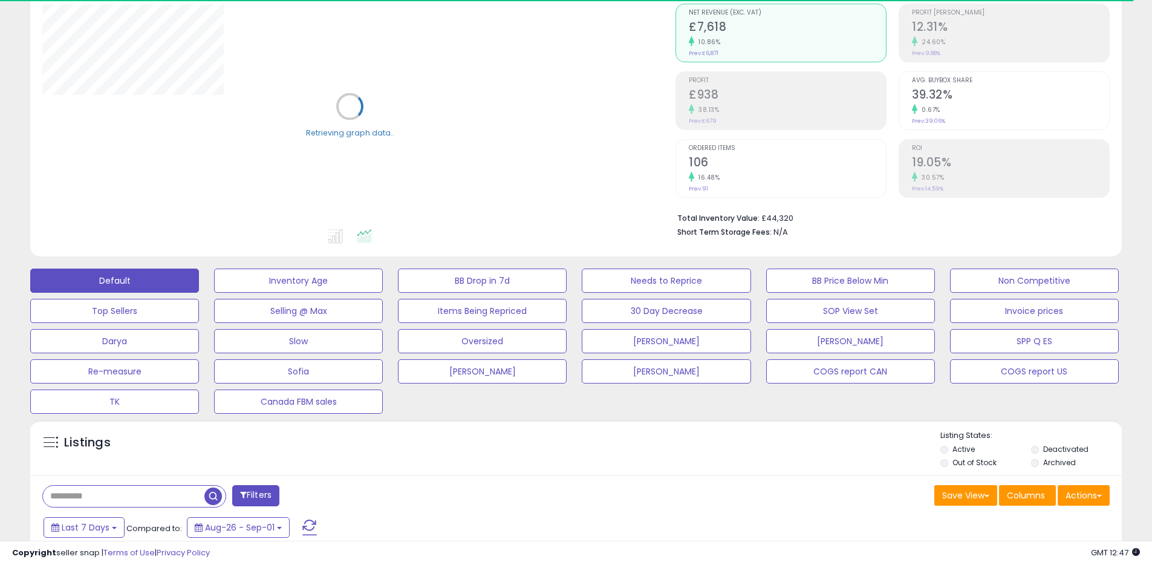
scroll to position [262, 0]
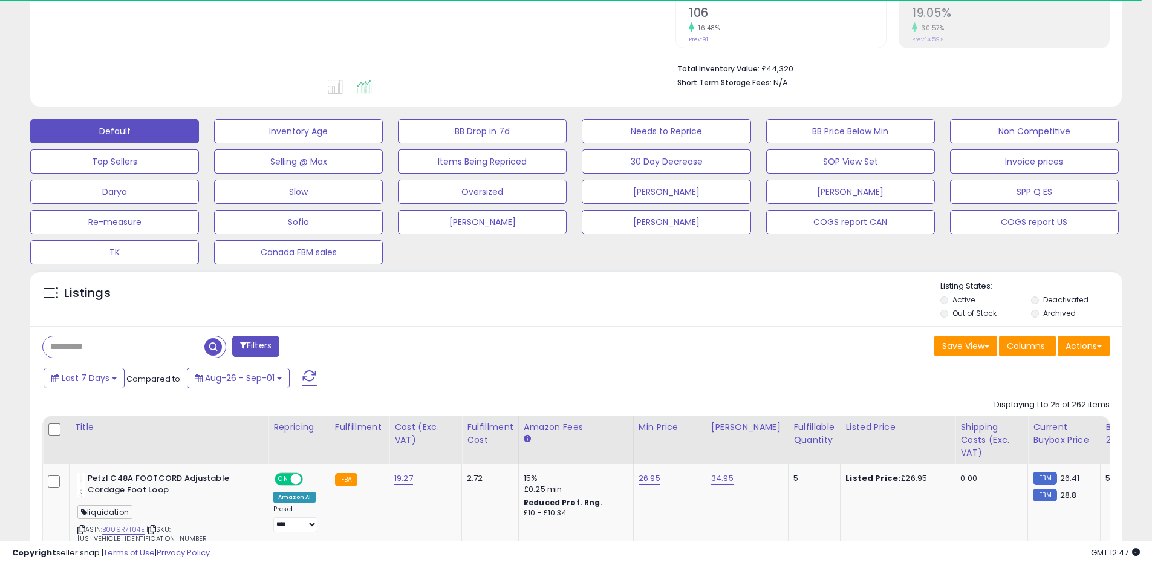
click at [1061, 292] on div "Listing States: Active Deactivated Out of Stock Archived" at bounding box center [1030, 301] width 181 height 41
click at [1060, 298] on label "Deactivated" at bounding box center [1065, 299] width 45 height 10
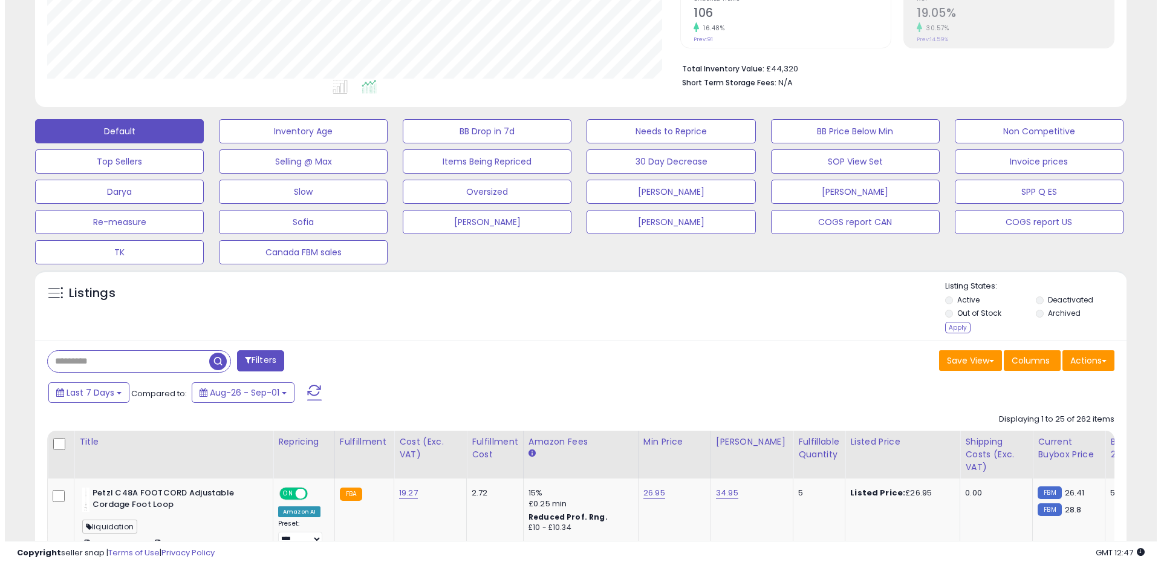
scroll to position [248, 633]
click at [962, 323] on div "Apply" at bounding box center [952, 327] width 25 height 11
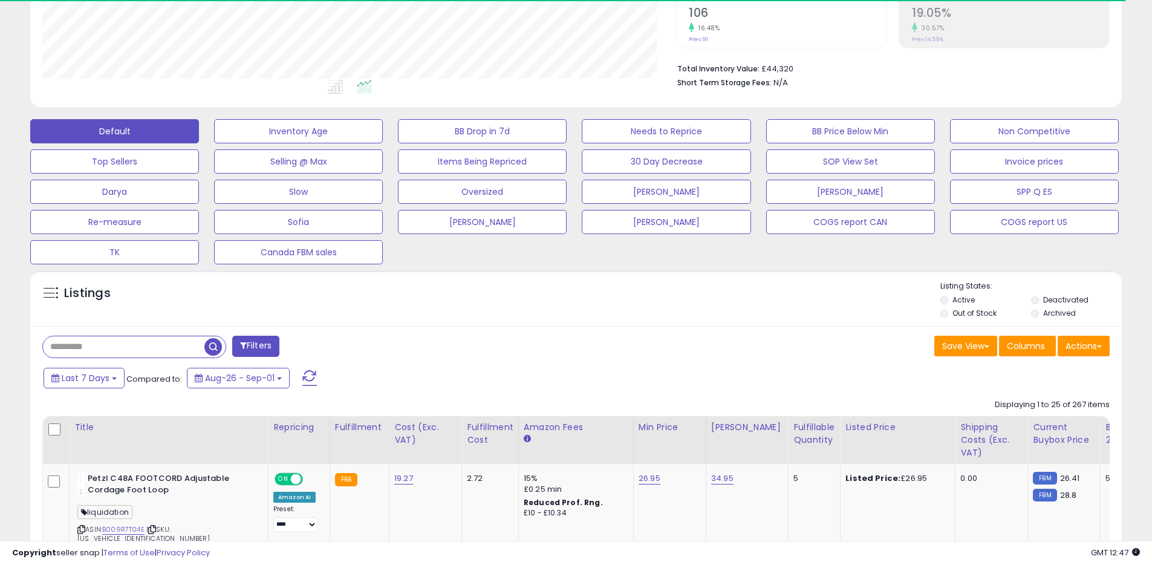
scroll to position [604349, 603964]
click at [1071, 345] on button "Actions" at bounding box center [1083, 346] width 52 height 21
click at [1010, 423] on link "Export All Columns" at bounding box center [1034, 423] width 132 height 19
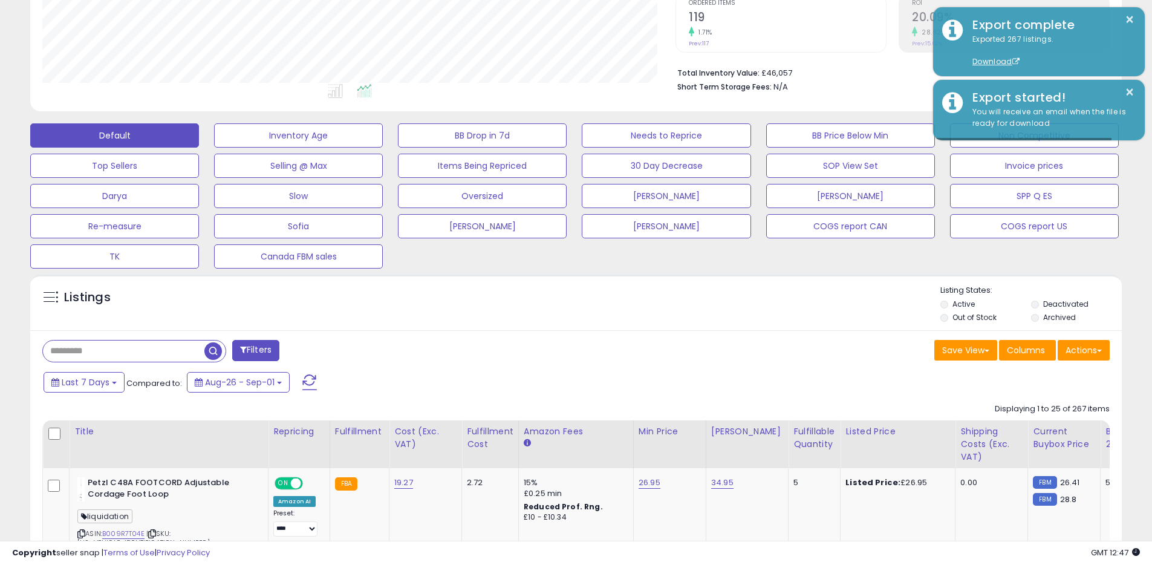
scroll to position [0, 0]
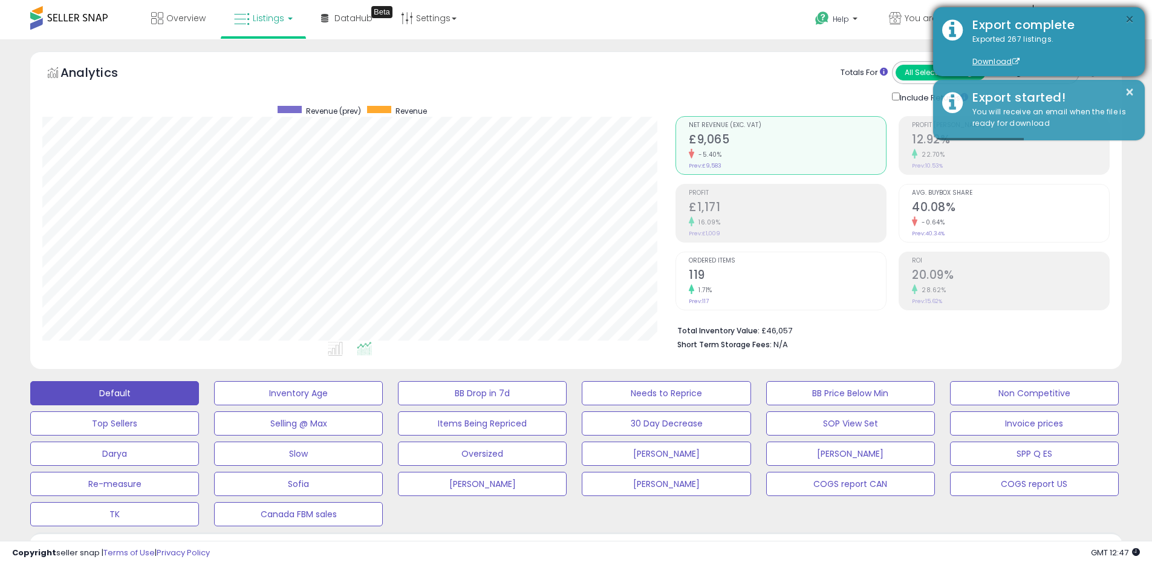
click at [1133, 22] on button "×" at bounding box center [1130, 19] width 10 height 15
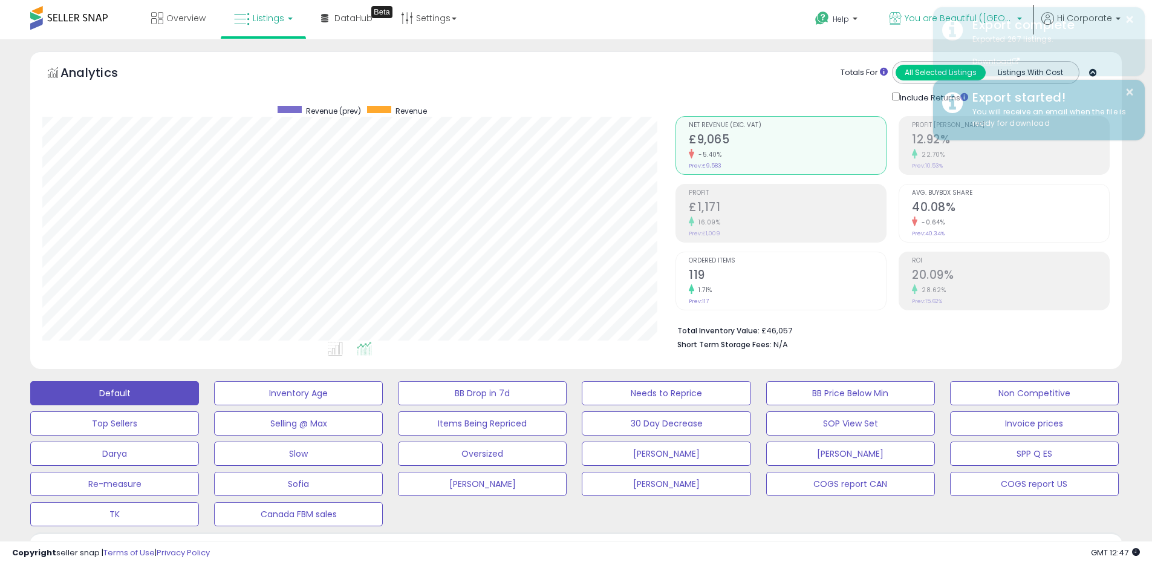
click at [905, 19] on link "You are Beautiful ([GEOGRAPHIC_DATA])" at bounding box center [955, 19] width 151 height 39
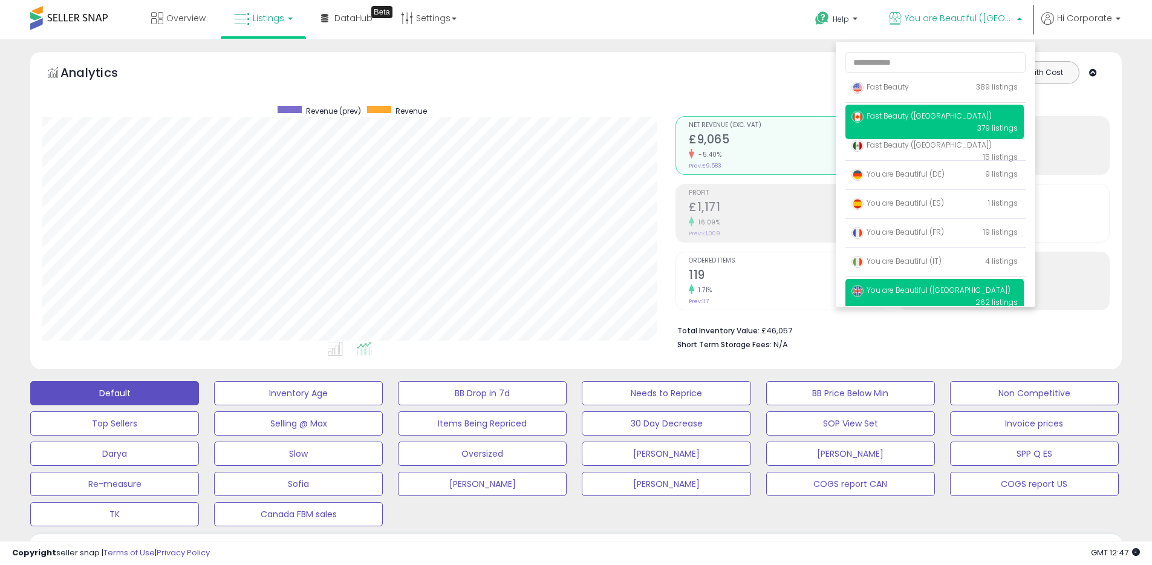
click at [891, 119] on span "Fast Beauty ([GEOGRAPHIC_DATA])" at bounding box center [921, 116] width 140 height 10
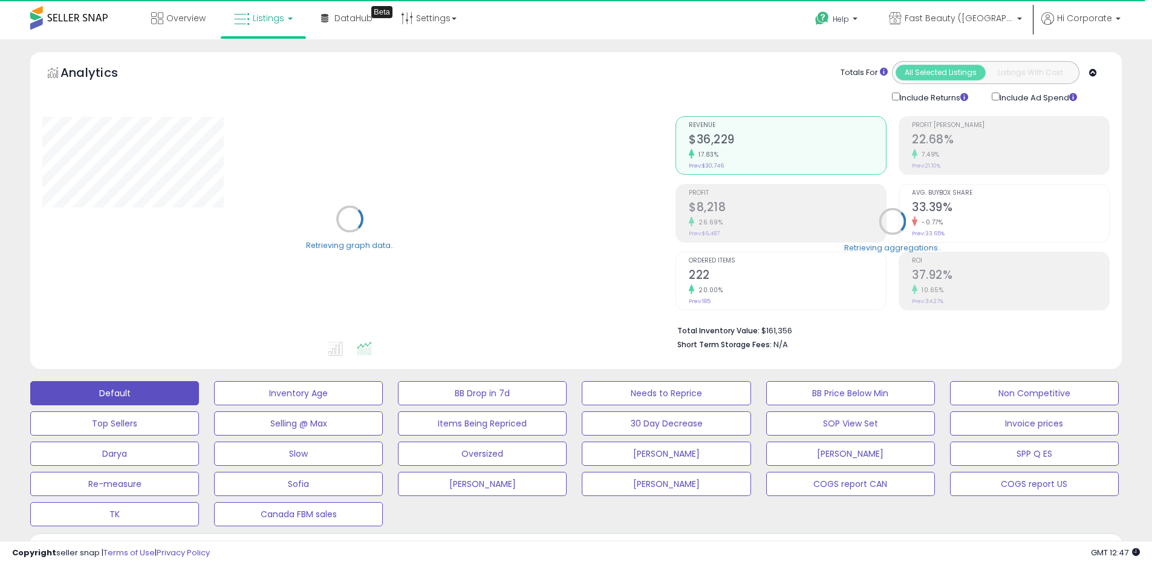
scroll to position [378, 0]
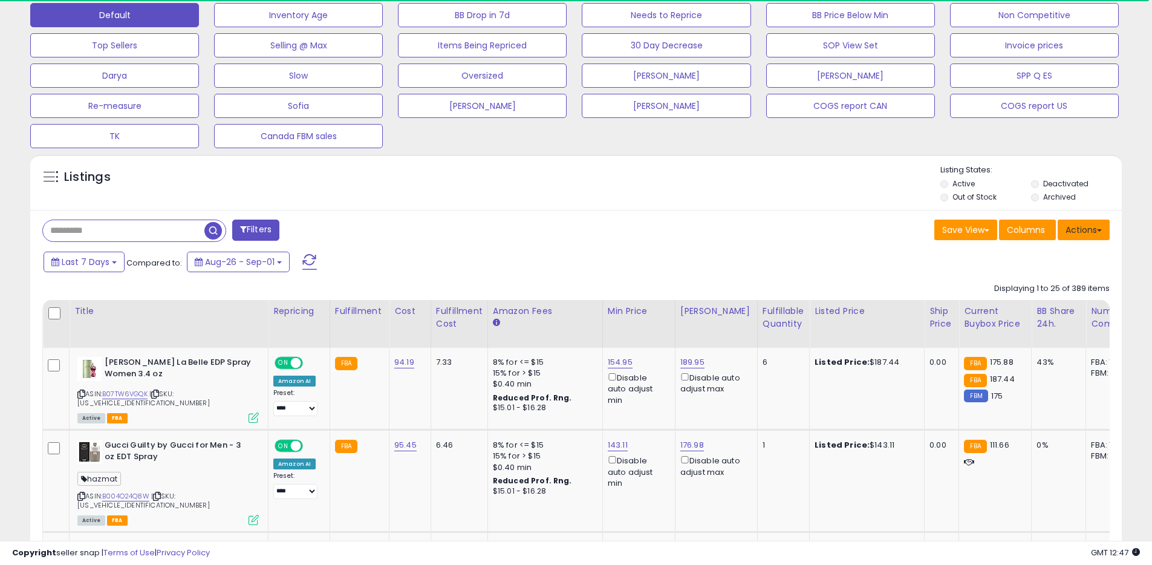
click at [1102, 232] on button "Actions" at bounding box center [1083, 229] width 52 height 21
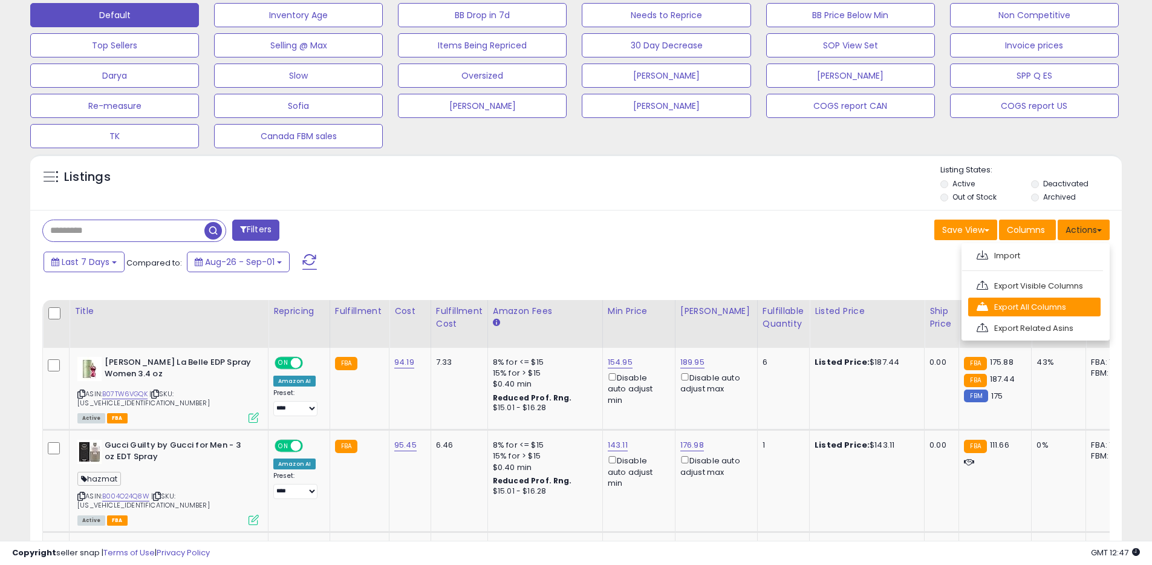
scroll to position [248, 633]
click at [1030, 311] on link "Export All Columns" at bounding box center [1034, 306] width 132 height 19
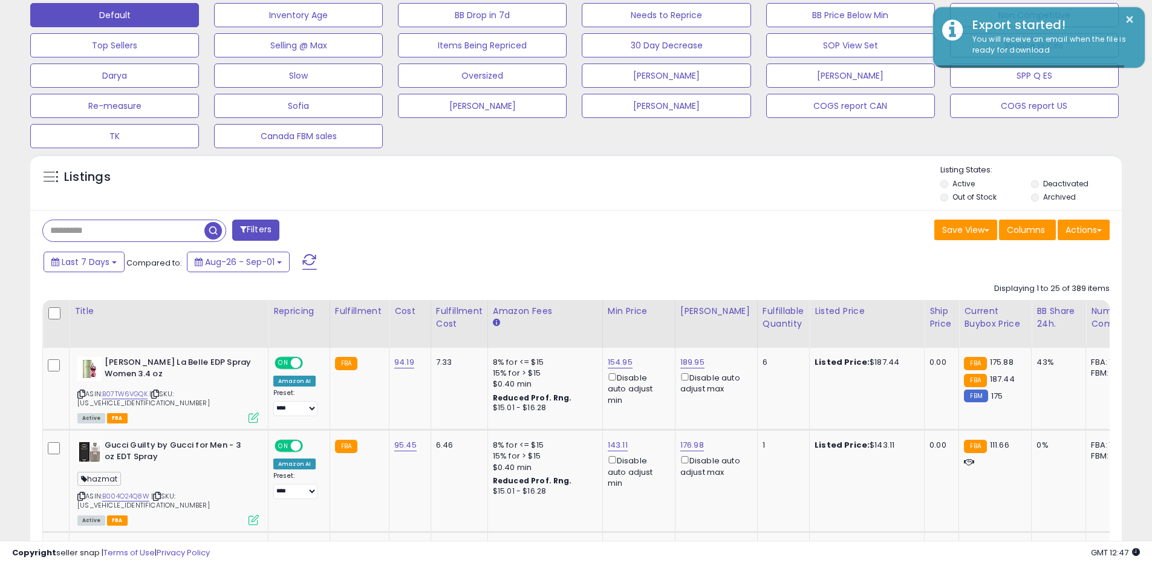
scroll to position [0, 0]
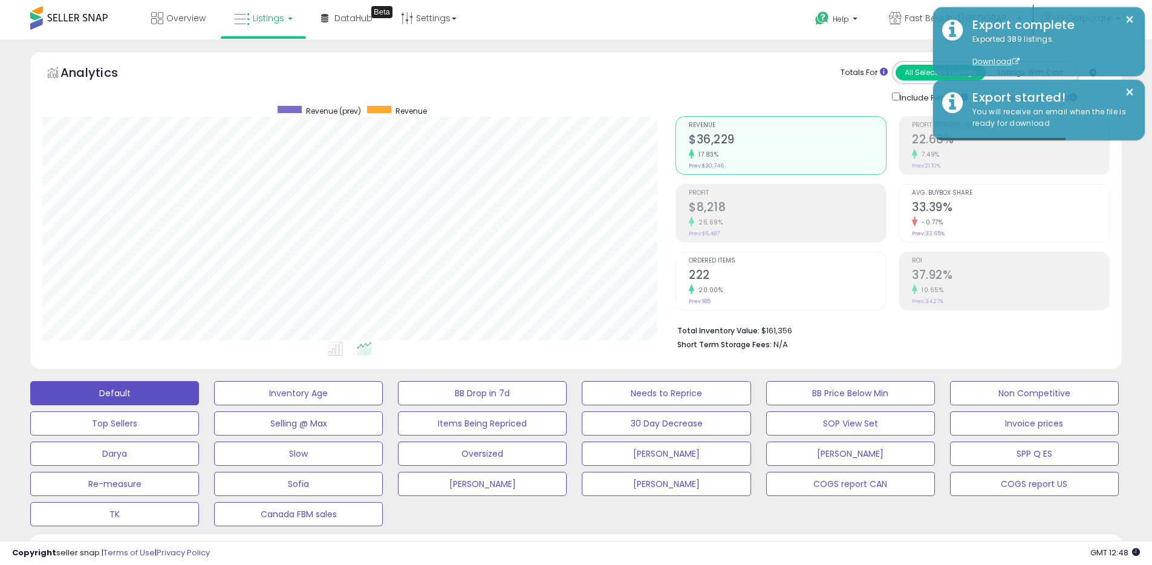
click at [804, 62] on div "Totals For All Selected Listings Listings With Cost Include Returns Include Ad …" at bounding box center [887, 82] width 425 height 43
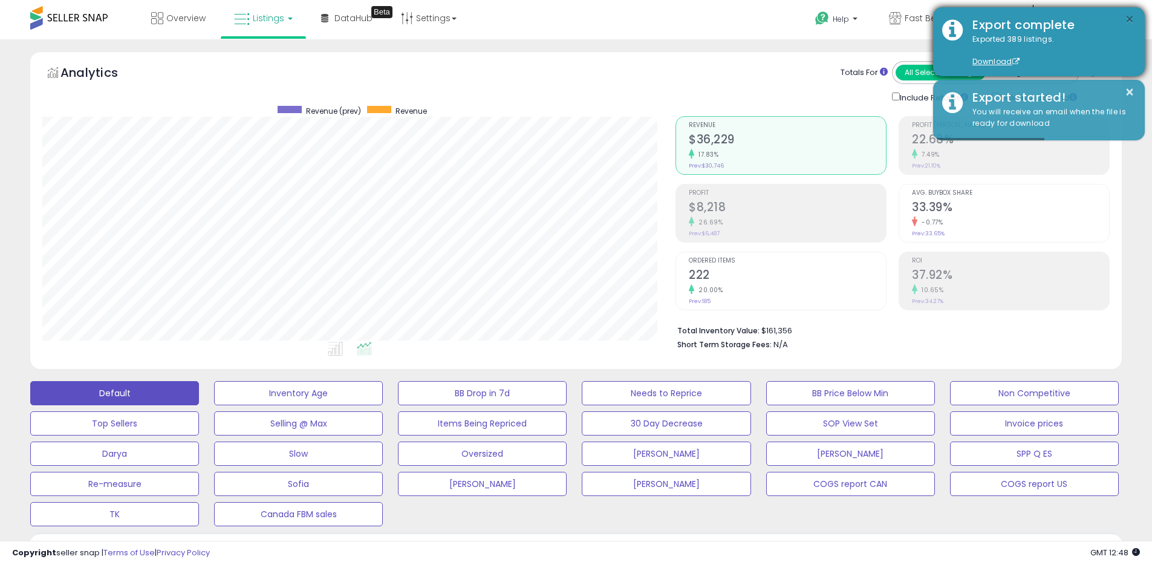
click at [1130, 16] on button "×" at bounding box center [1130, 19] width 10 height 15
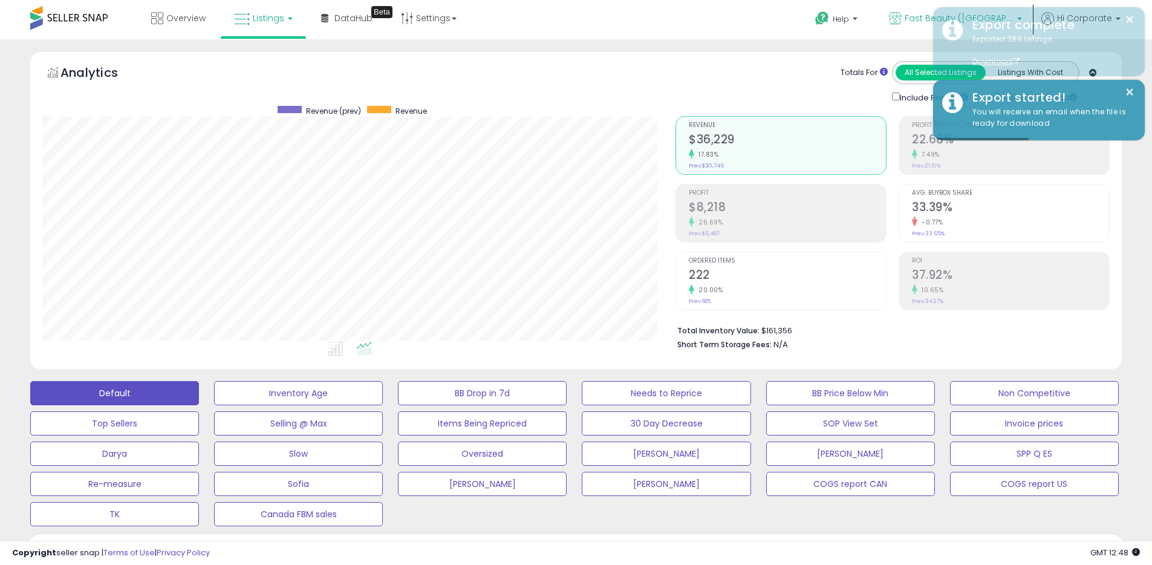
click at [901, 14] on icon at bounding box center [895, 18] width 13 height 13
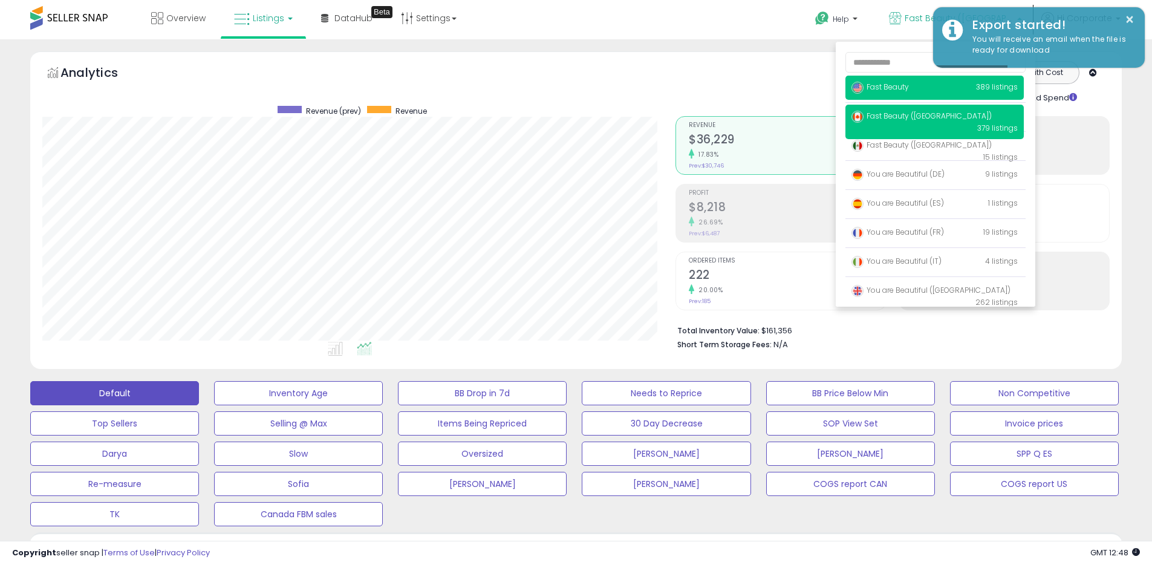
click at [874, 86] on span "Fast Beauty" at bounding box center [879, 87] width 57 height 10
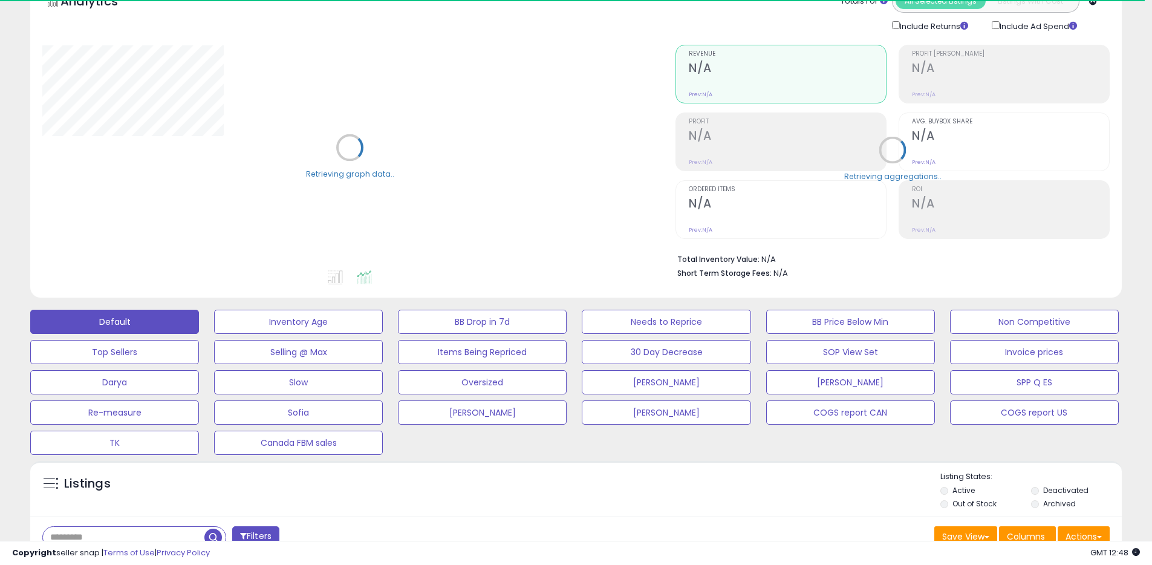
scroll to position [422, 0]
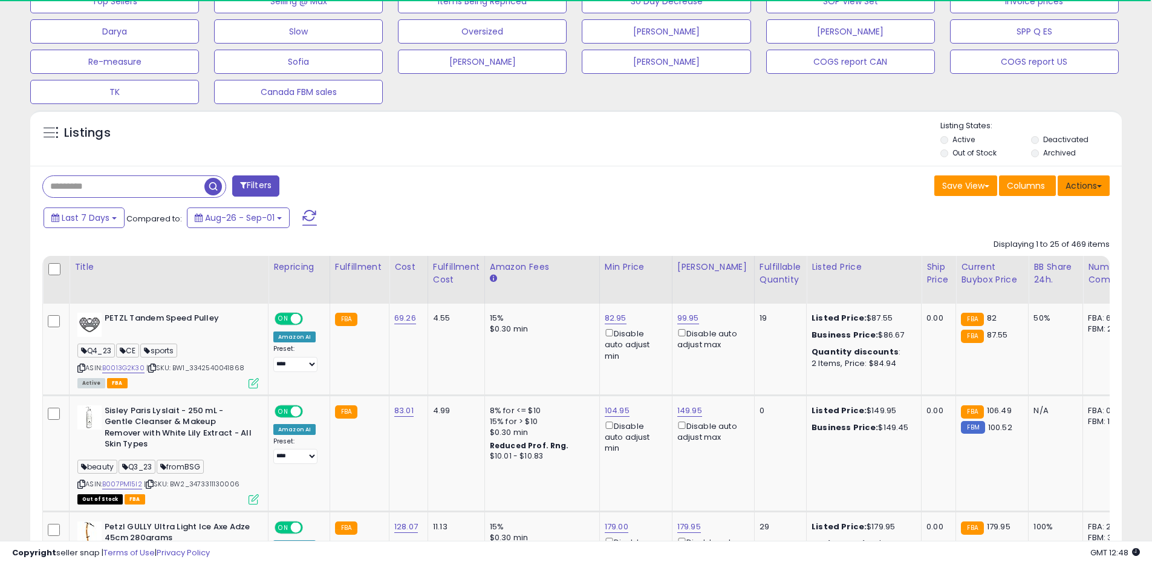
click at [1088, 184] on button "Actions" at bounding box center [1083, 185] width 52 height 21
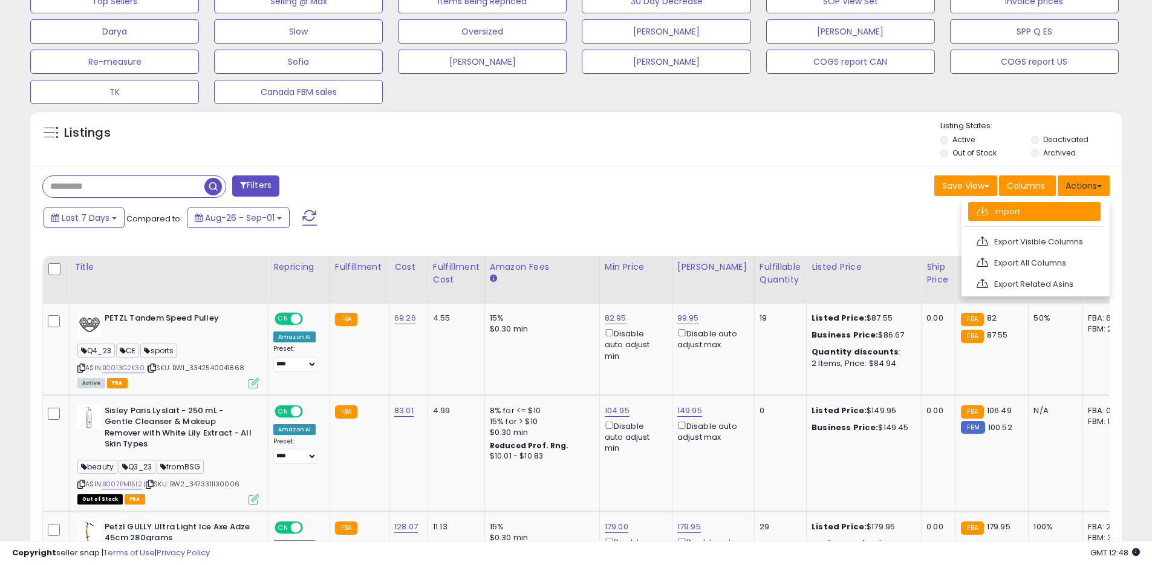
scroll to position [248, 633]
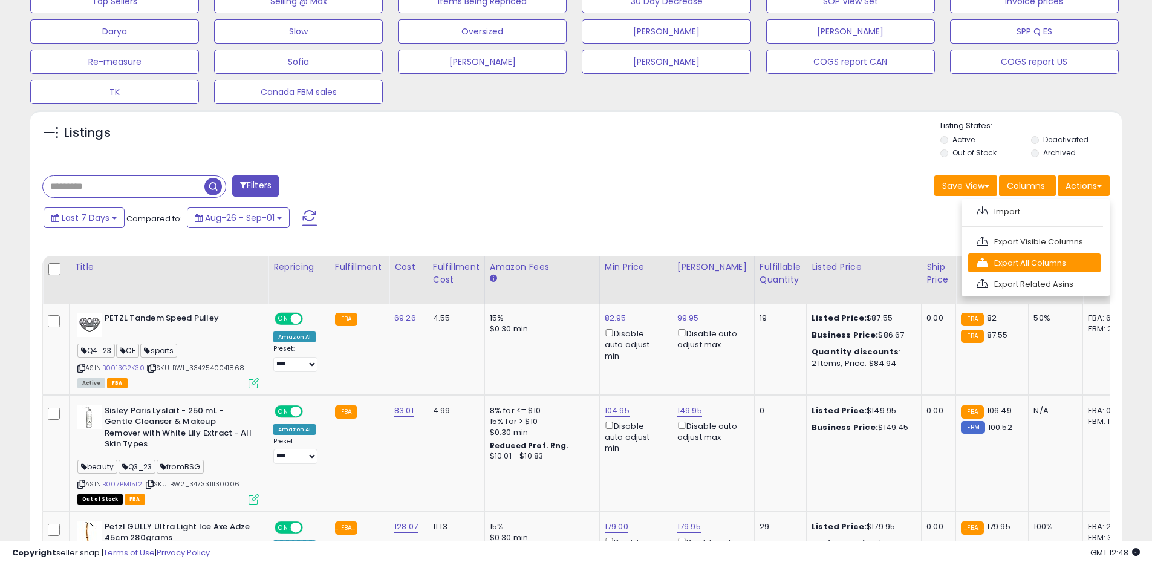
click at [1024, 259] on link "Export All Columns" at bounding box center [1034, 262] width 132 height 19
